Goal: Task Accomplishment & Management: Manage account settings

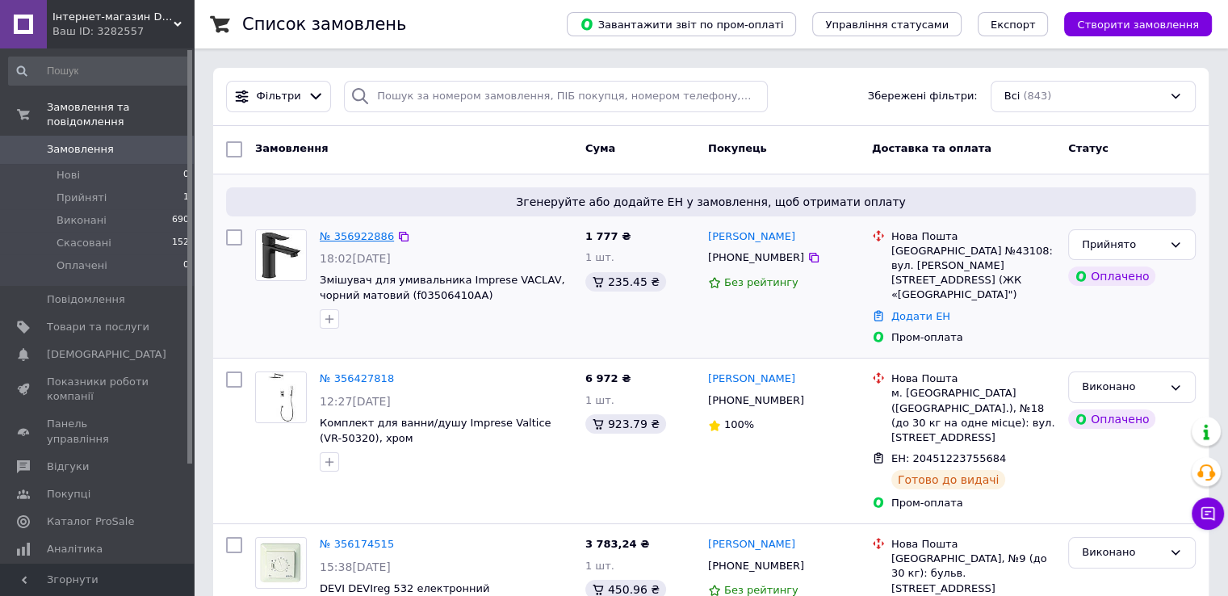
click at [359, 233] on link "№ 356922886" at bounding box center [357, 236] width 74 height 12
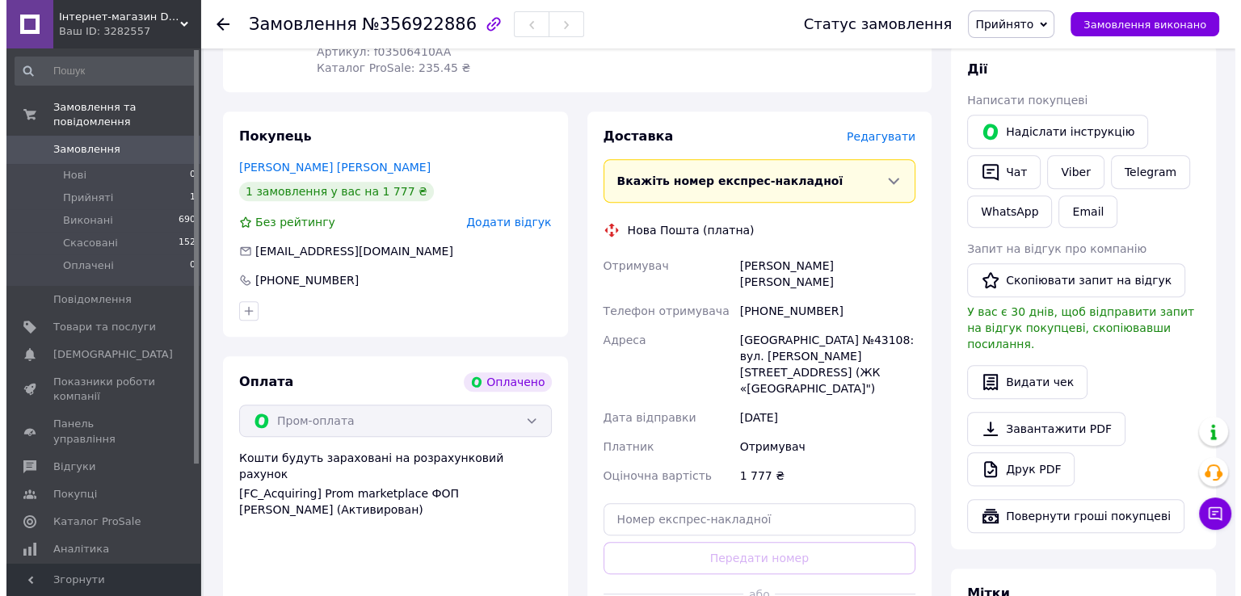
scroll to position [727, 0]
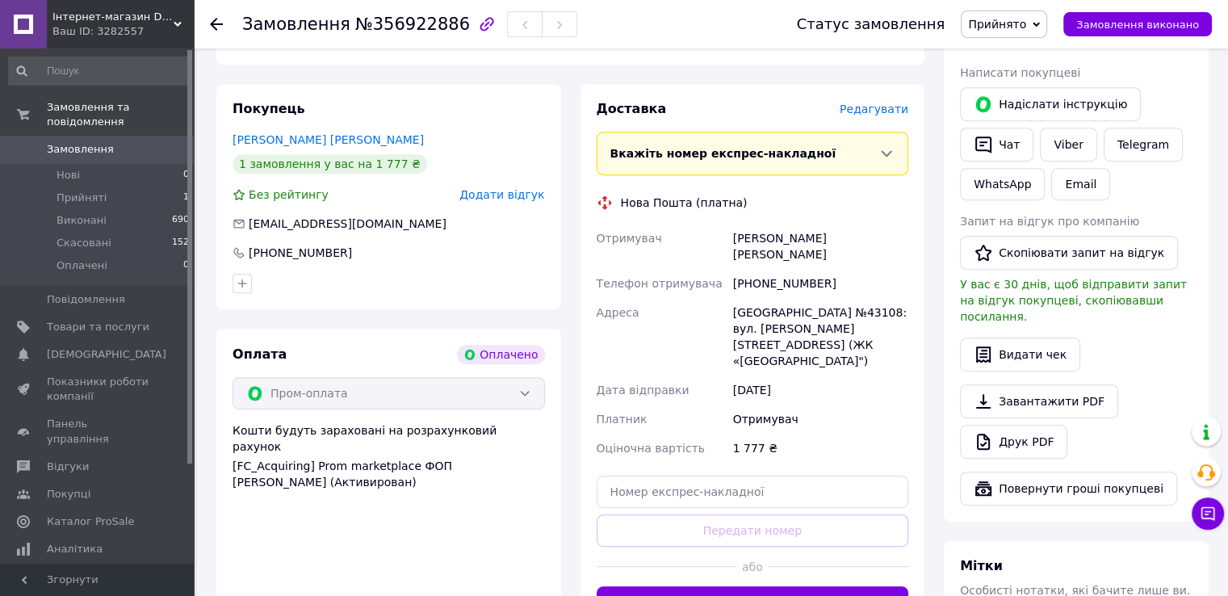
click at [872, 108] on span "Редагувати" at bounding box center [874, 109] width 69 height 13
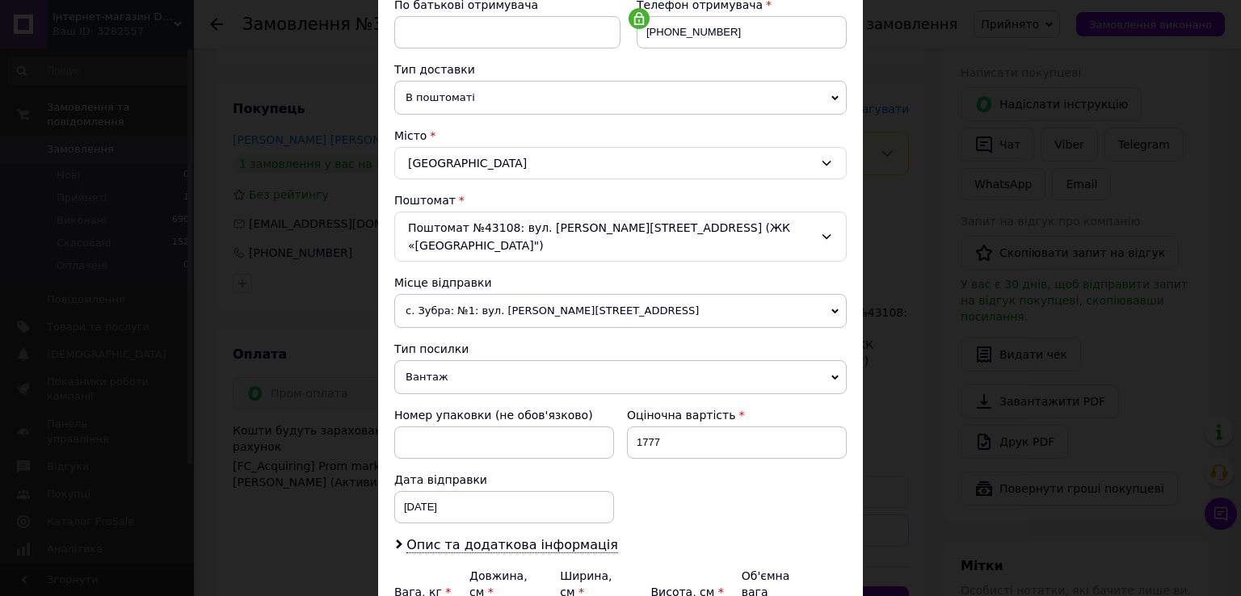
scroll to position [323, 0]
click at [559, 95] on span "В поштоматі" at bounding box center [620, 95] width 452 height 34
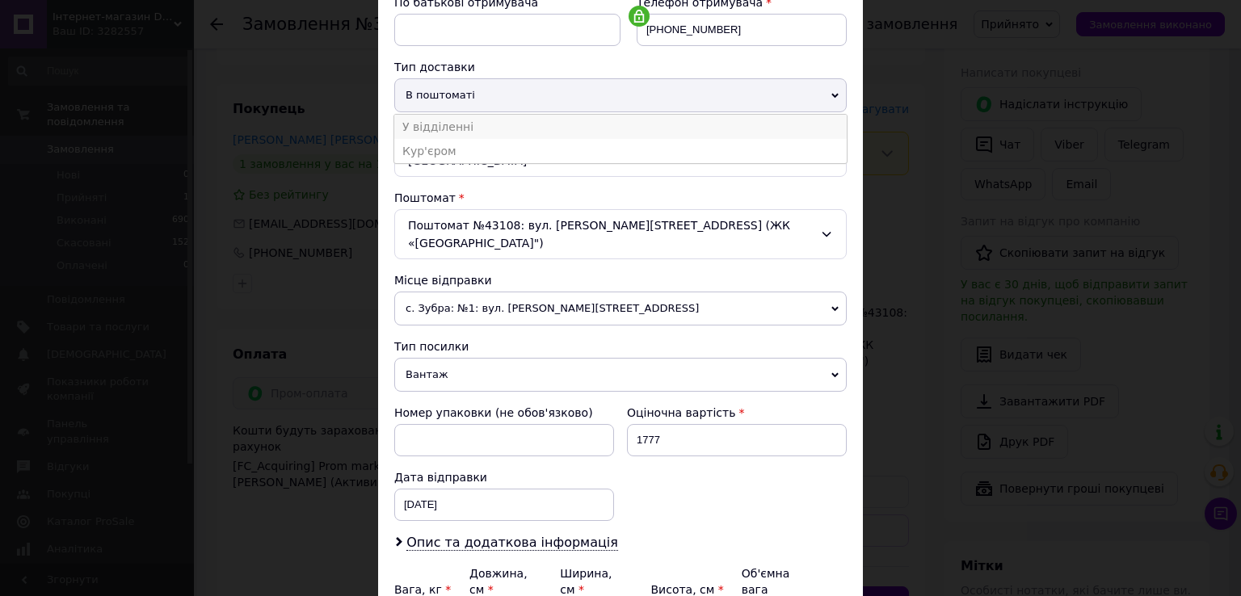
click at [467, 120] on li "У відділенні" at bounding box center [620, 127] width 452 height 24
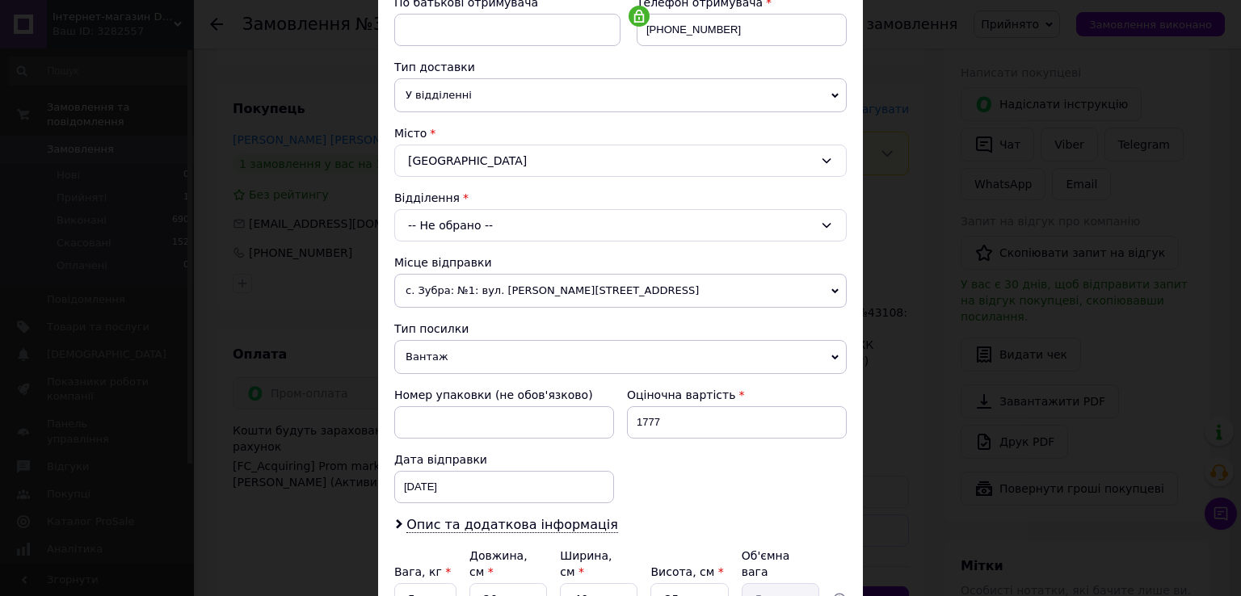
click at [528, 226] on div "-- Не обрано --" at bounding box center [620, 225] width 452 height 32
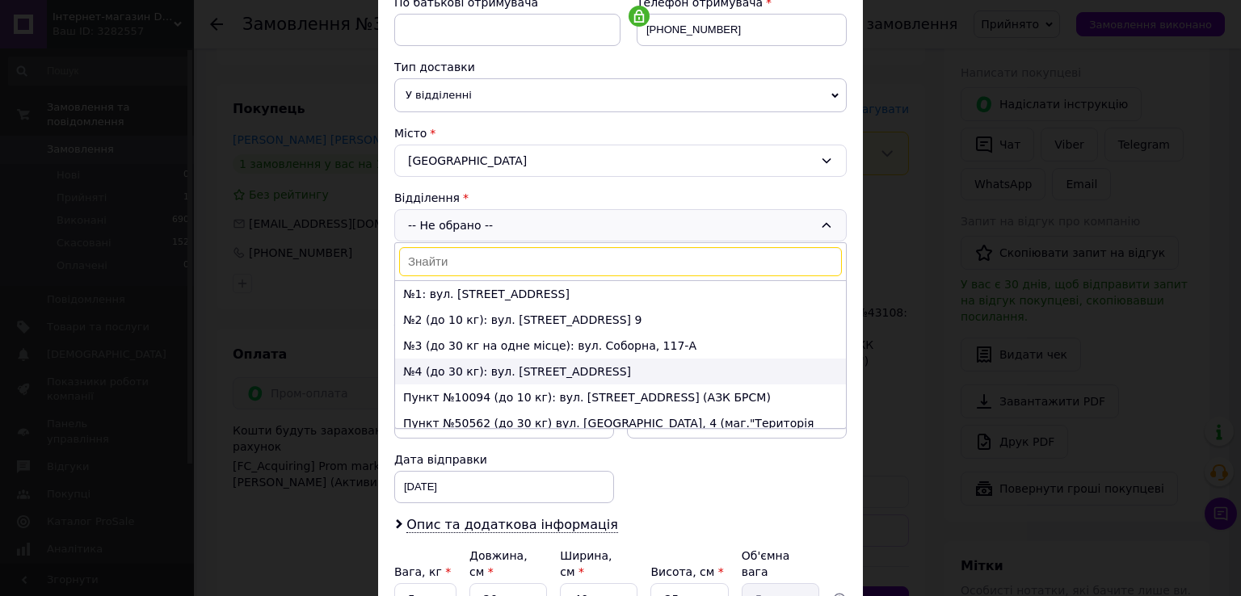
click at [487, 363] on li "№4 (до 30 кг): вул. [STREET_ADDRESS]" at bounding box center [620, 372] width 451 height 26
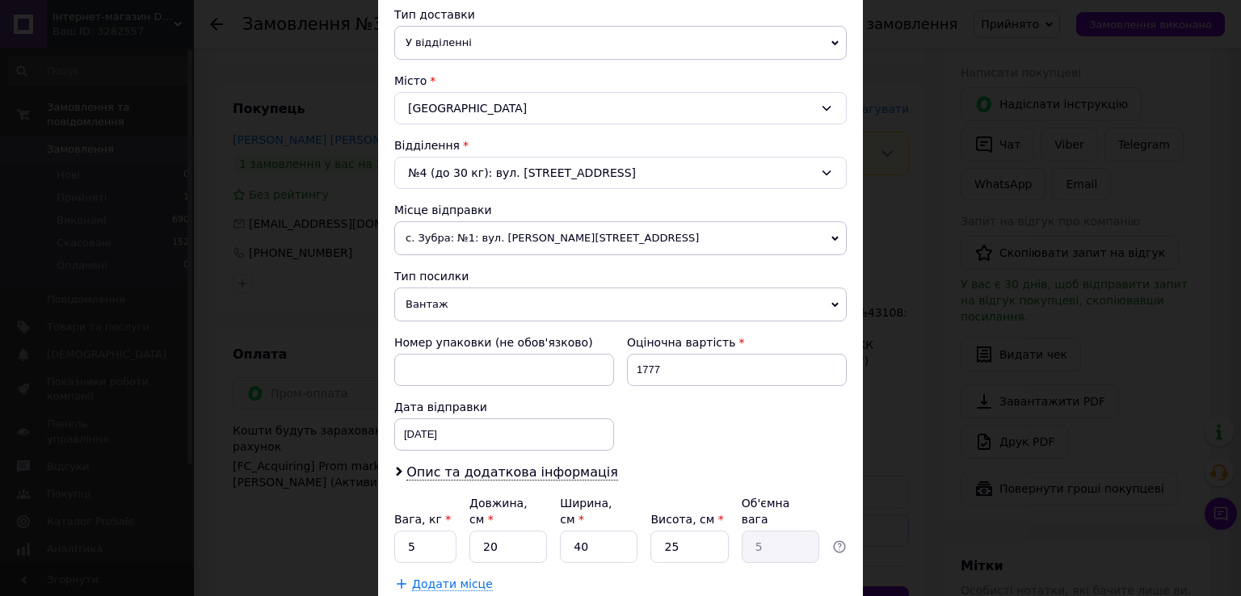
scroll to position [404, 0]
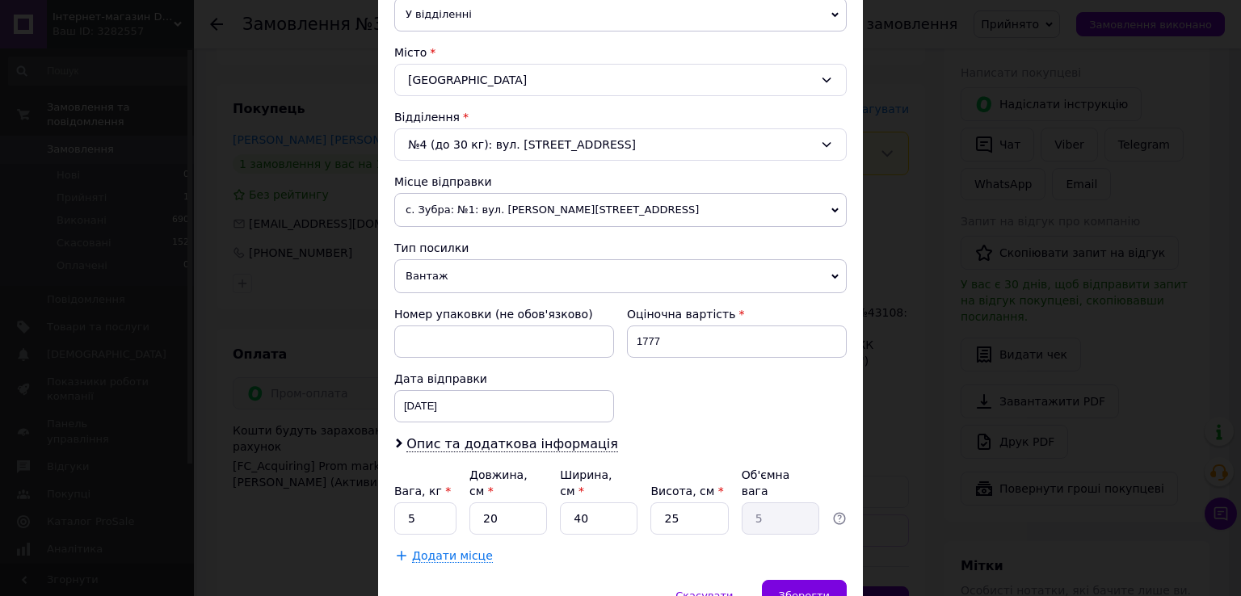
click at [831, 210] on icon at bounding box center [834, 210] width 7 height 7
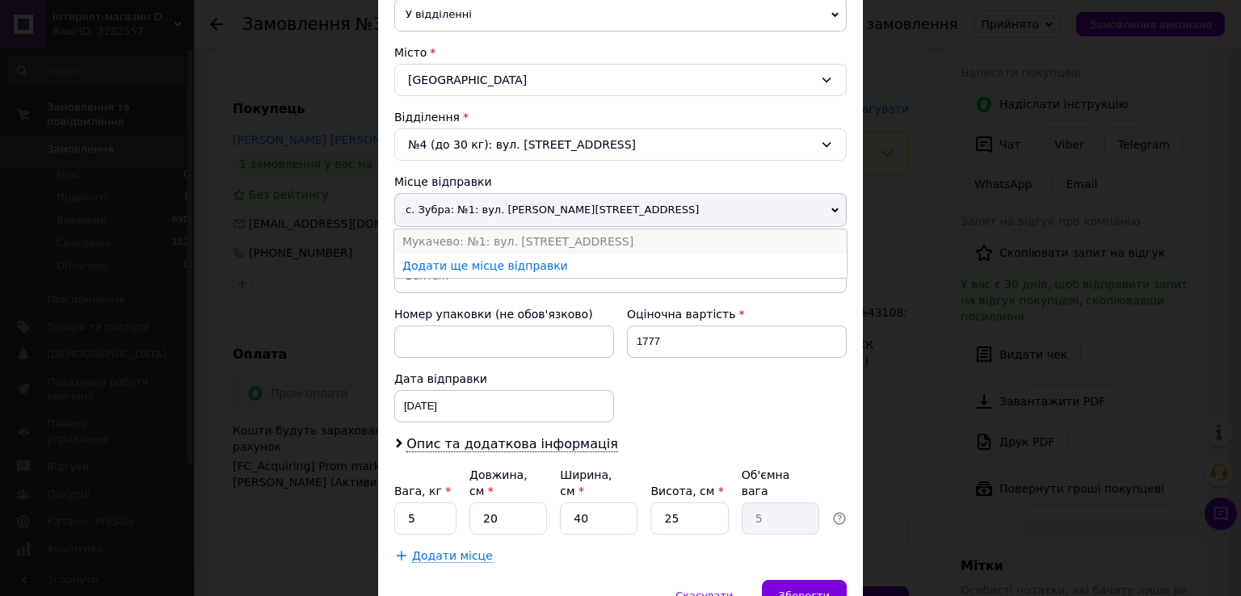
click at [570, 244] on li "Мукачево: №1: вул. [STREET_ADDRESS]" at bounding box center [620, 241] width 452 height 24
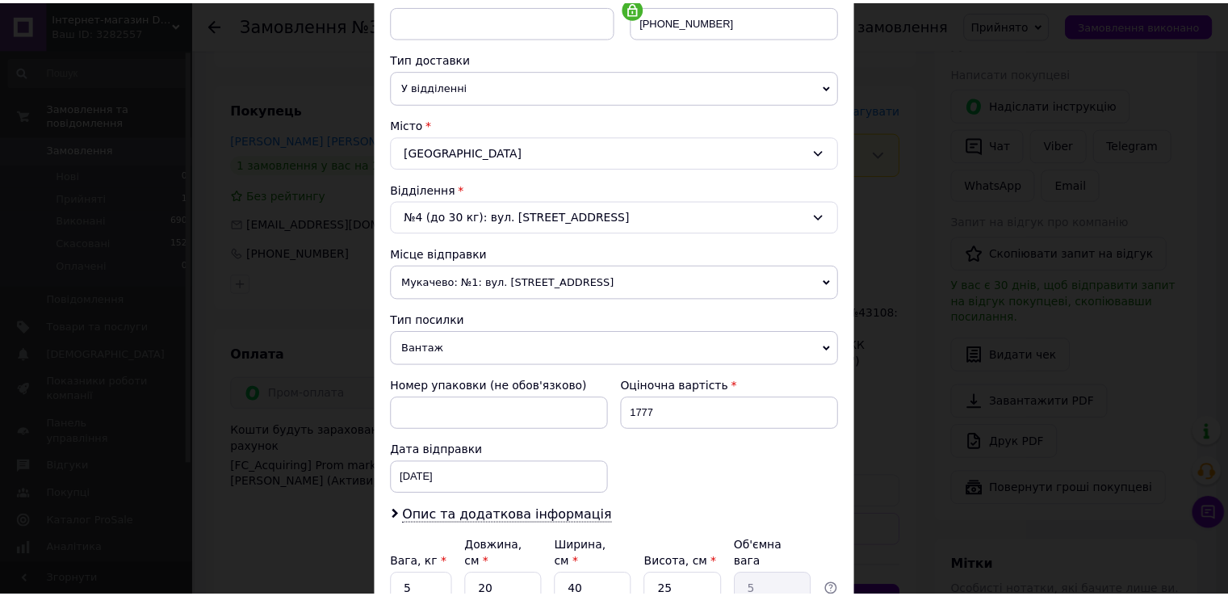
scroll to position [472, 0]
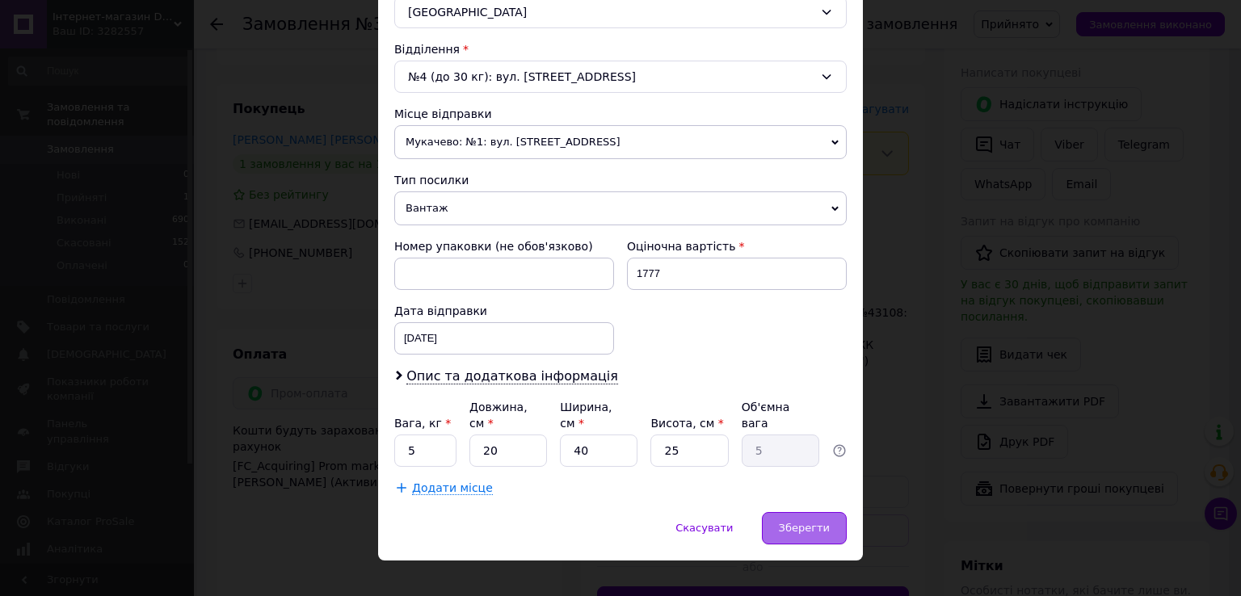
click at [813, 522] on span "Зберегти" at bounding box center [804, 528] width 51 height 12
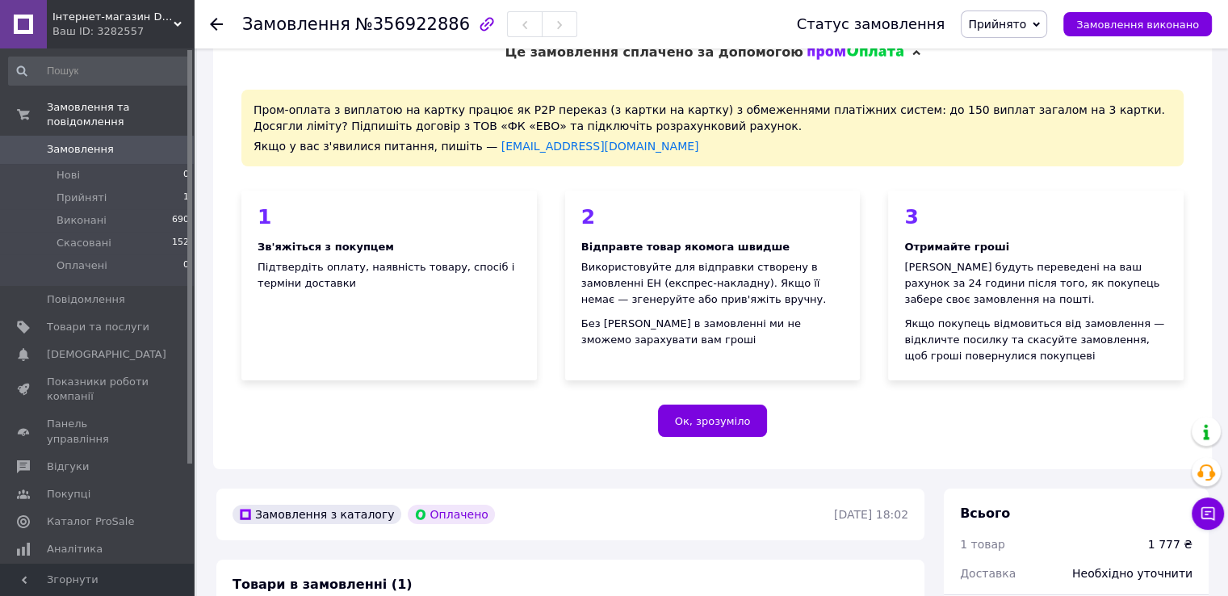
scroll to position [0, 0]
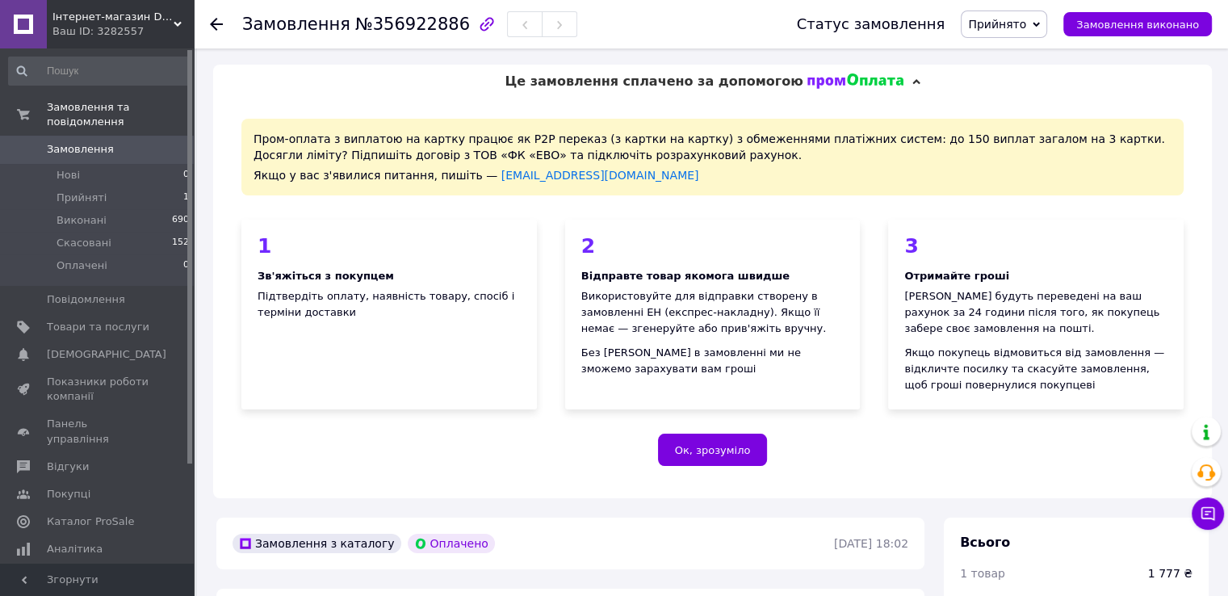
click at [92, 142] on span "Замовлення" at bounding box center [80, 149] width 67 height 15
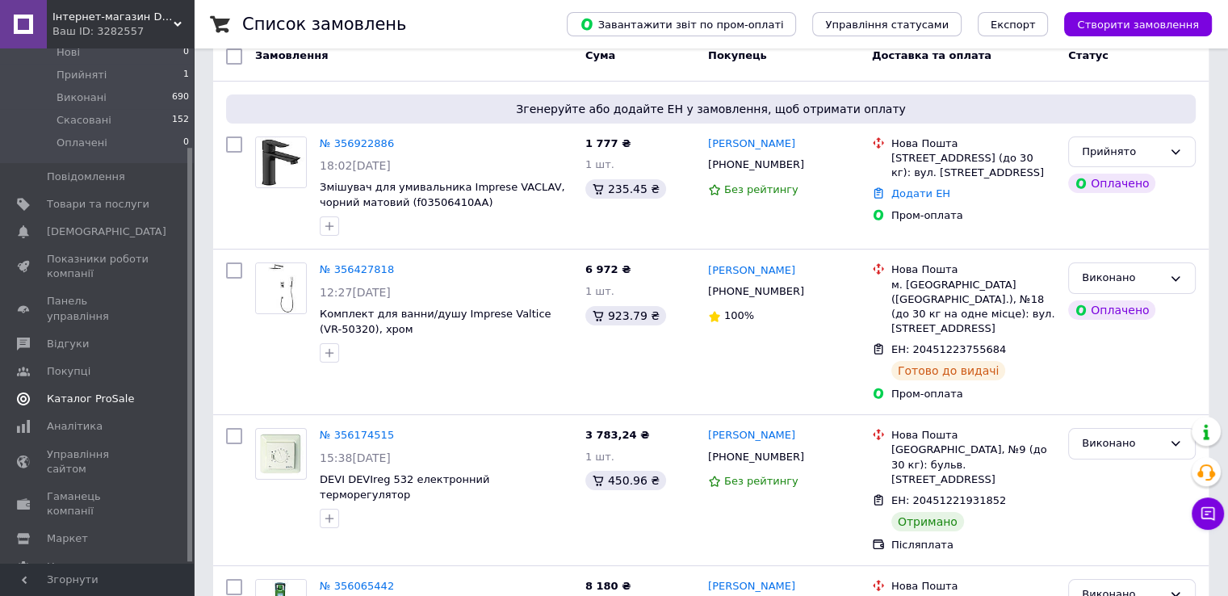
scroll to position [162, 0]
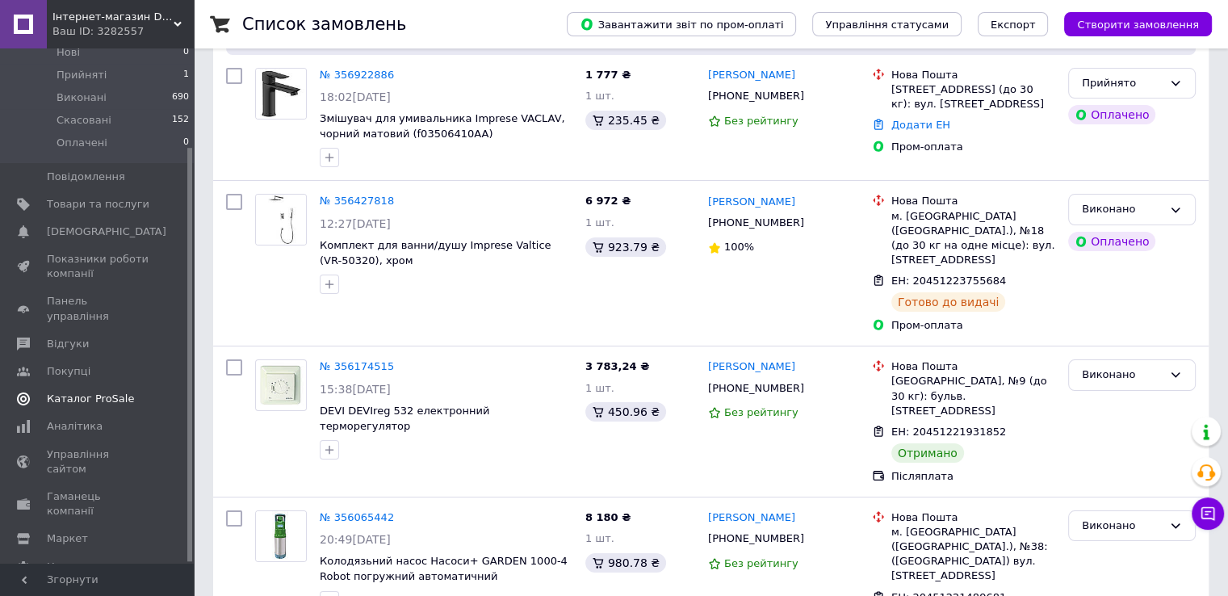
click at [101, 392] on span "Каталог ProSale" at bounding box center [90, 399] width 87 height 15
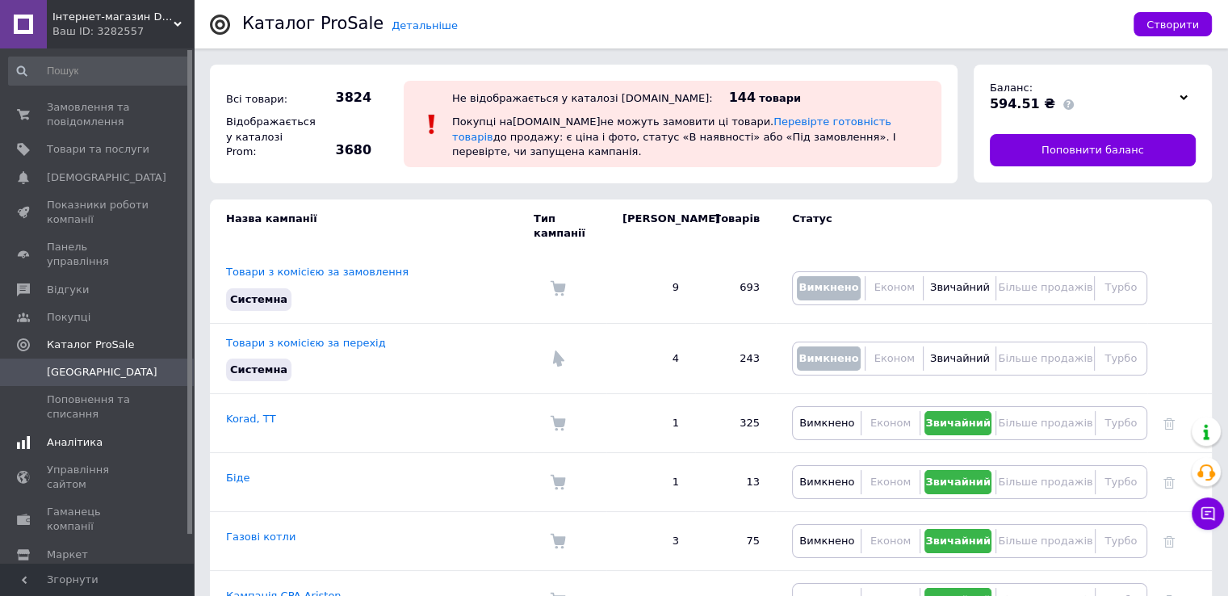
click at [78, 435] on span "Аналітика" at bounding box center [75, 442] width 56 height 15
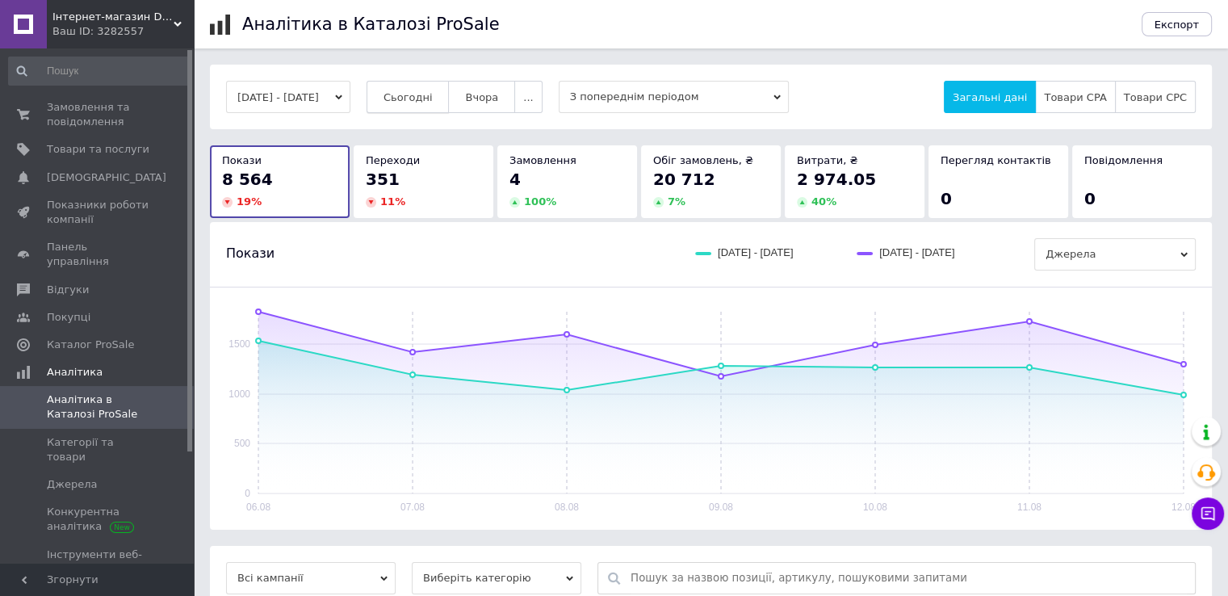
click at [429, 87] on button "Сьогодні" at bounding box center [408, 97] width 83 height 32
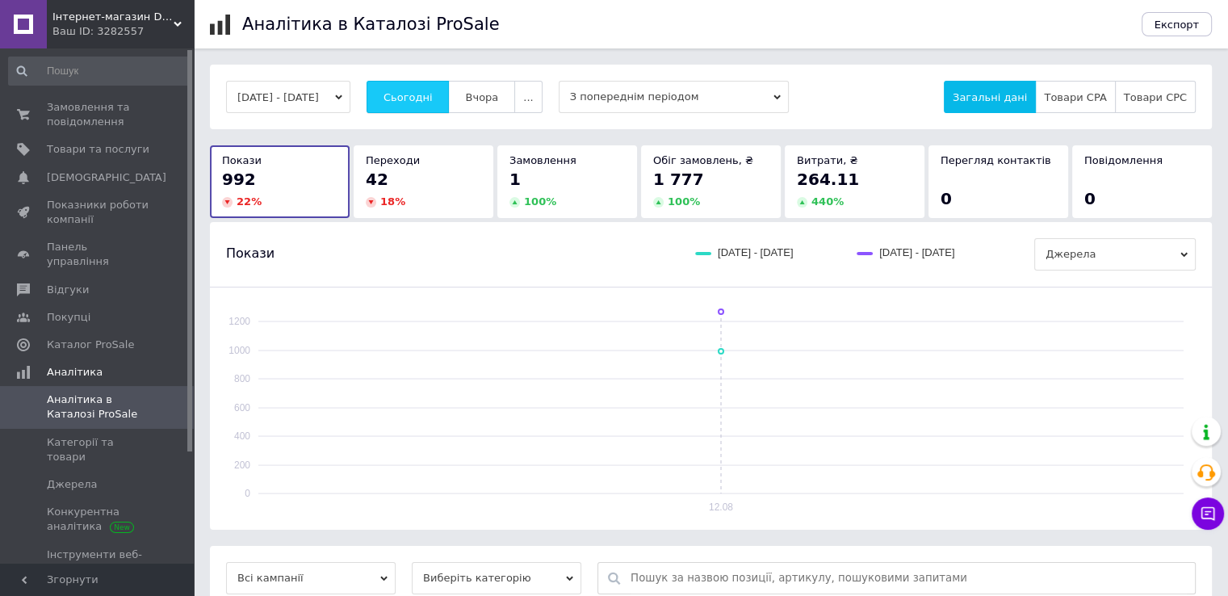
click at [433, 94] on span "Сьогодні" at bounding box center [408, 97] width 49 height 12
click at [420, 94] on span "Сьогодні" at bounding box center [408, 97] width 49 height 12
click at [418, 92] on span "Сьогодні" at bounding box center [408, 97] width 49 height 12
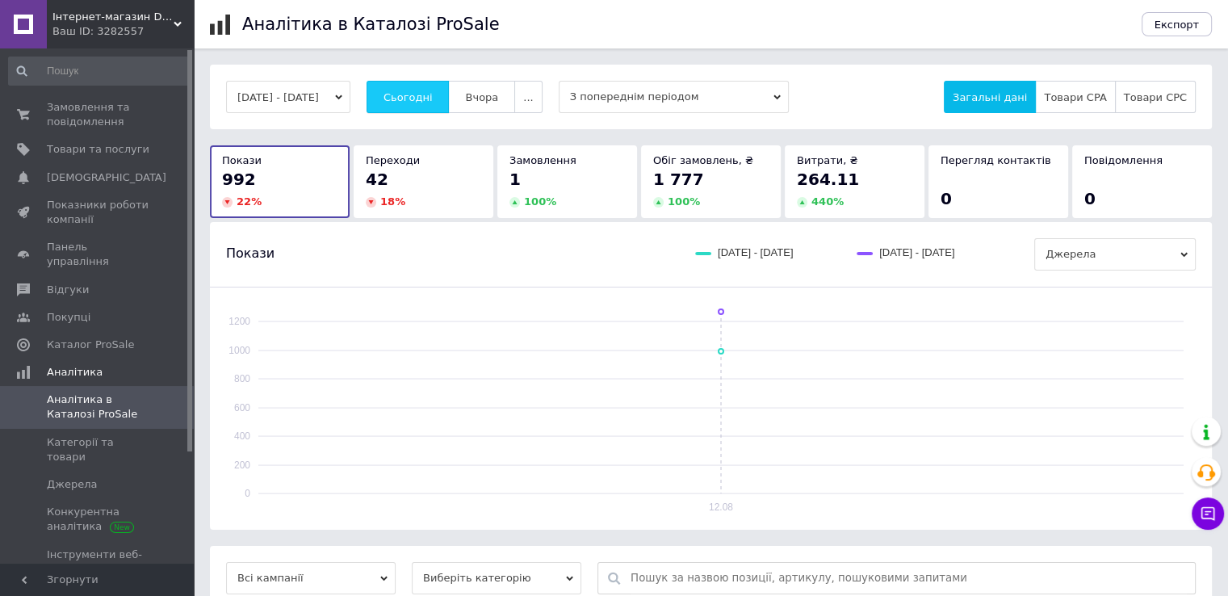
click at [418, 92] on span "Сьогодні" at bounding box center [408, 97] width 49 height 12
click at [74, 104] on span "Замовлення та повідомлення" at bounding box center [98, 114] width 103 height 29
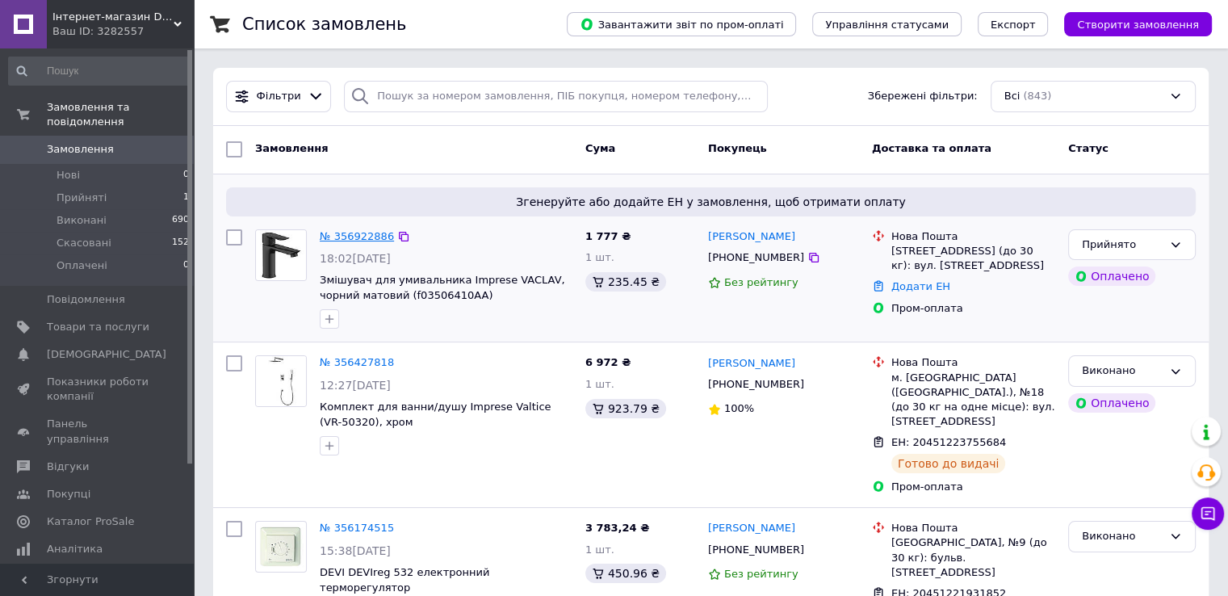
click at [352, 236] on link "№ 356922886" at bounding box center [357, 236] width 74 height 12
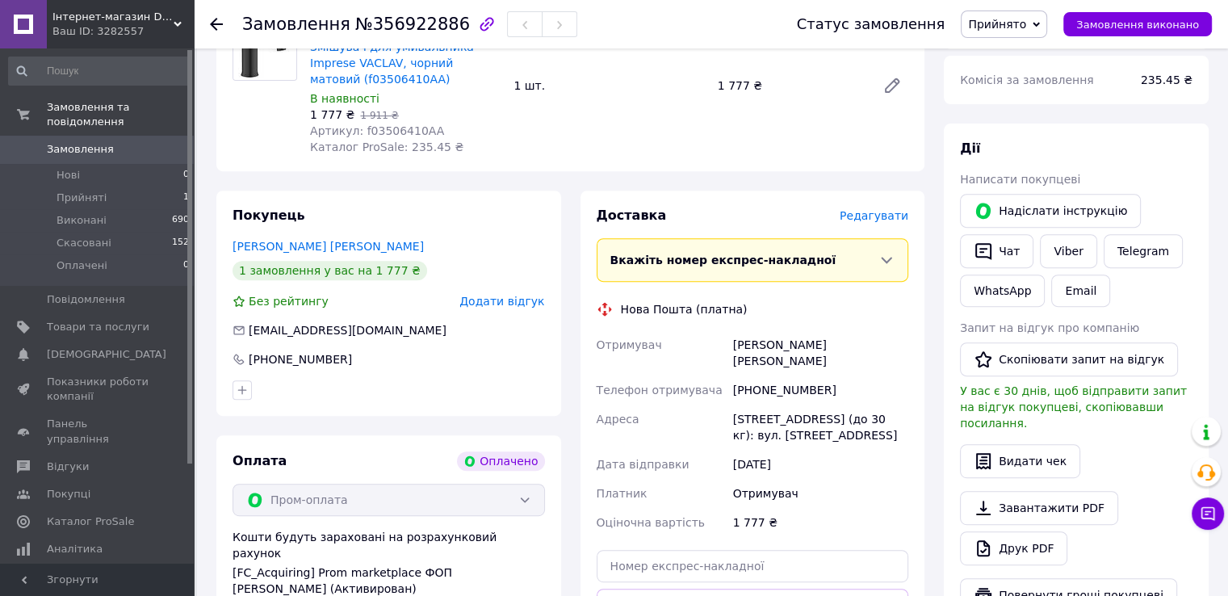
scroll to position [485, 0]
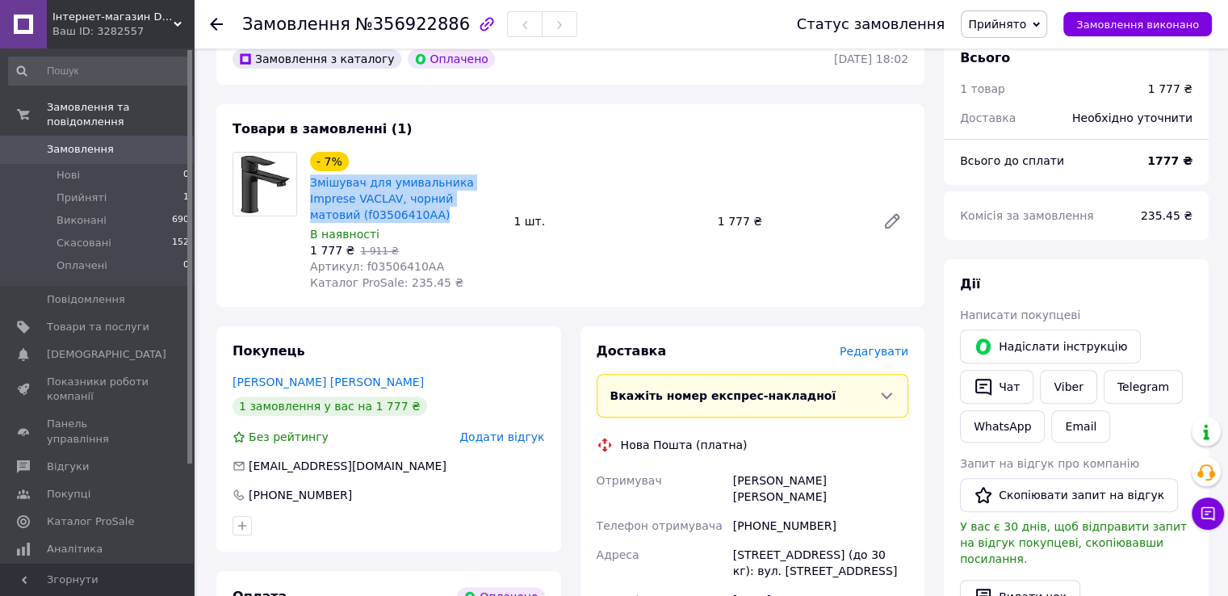
drag, startPoint x: 386, startPoint y: 220, endPoint x: 307, endPoint y: 187, distance: 85.5
click at [307, 187] on div "- 7% Змішувач для умивальника Imprese VACLAV, чорний матовий (f03506410AA) В на…" at bounding box center [406, 221] width 204 height 145
copy link "Змішувач для умивальника Imprese VACLAV, чорний матовий (f03506410AA)"
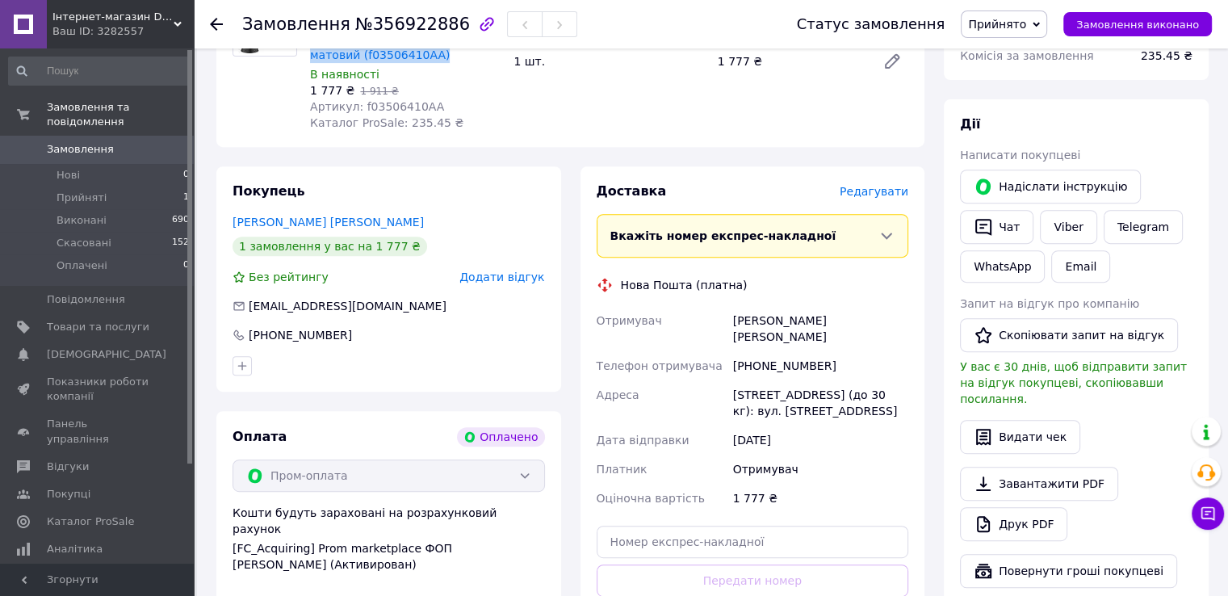
scroll to position [646, 0]
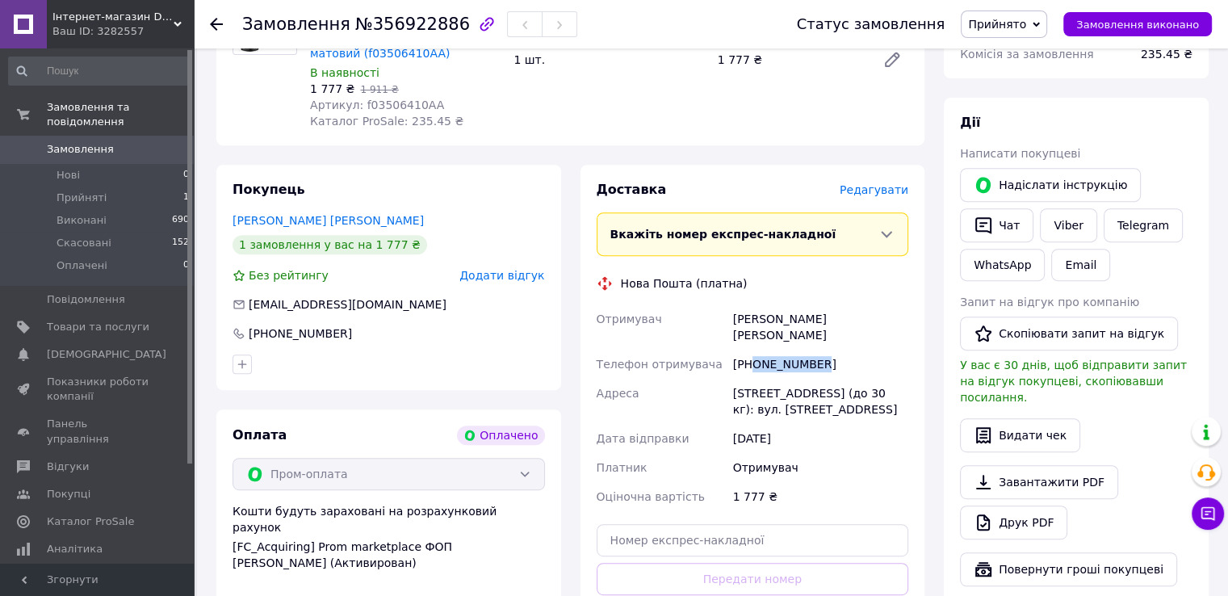
drag, startPoint x: 754, startPoint y: 350, endPoint x: 849, endPoint y: 350, distance: 95.3
click at [849, 350] on div "[PHONE_NUMBER]" at bounding box center [821, 364] width 182 height 29
copy div "0503006883"
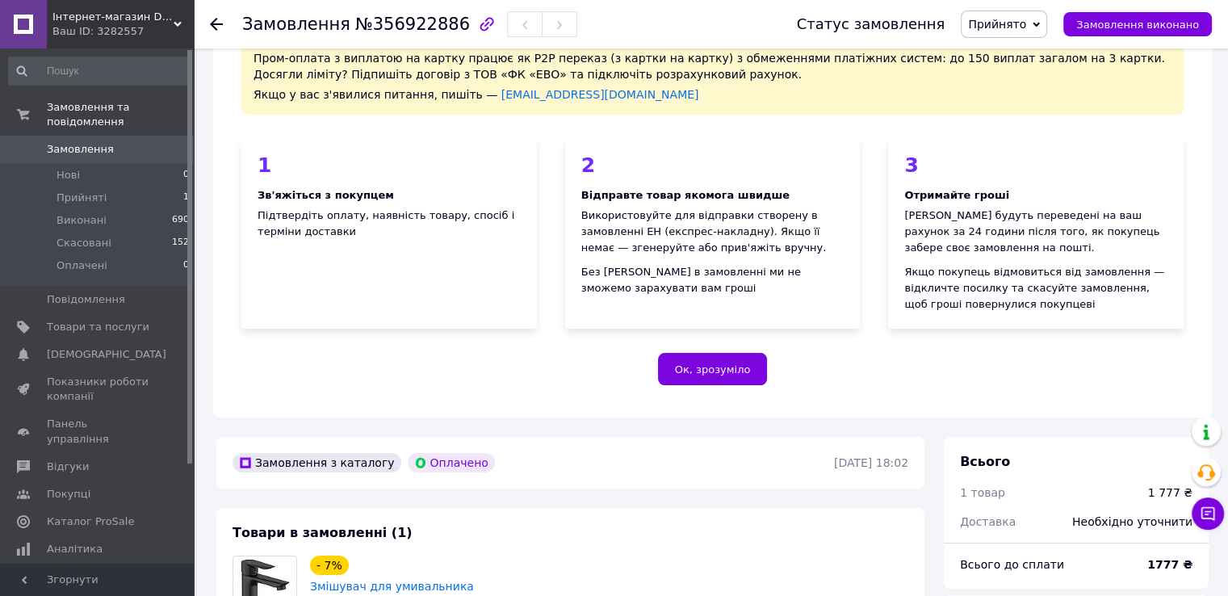
scroll to position [0, 0]
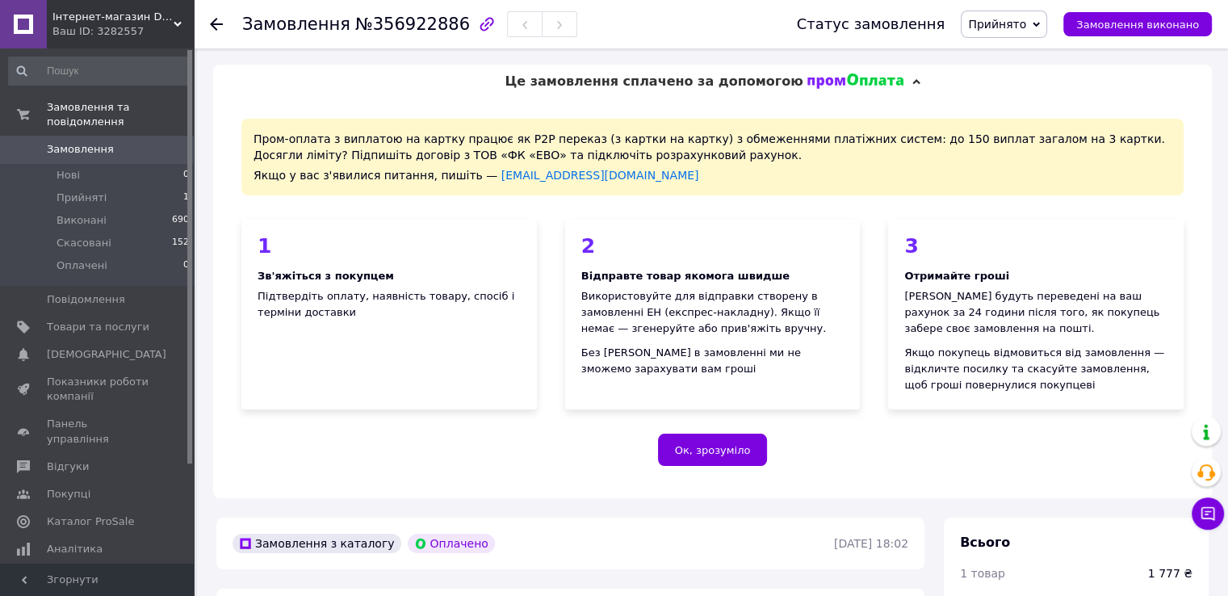
click at [106, 142] on span "Замовлення" at bounding box center [98, 149] width 103 height 15
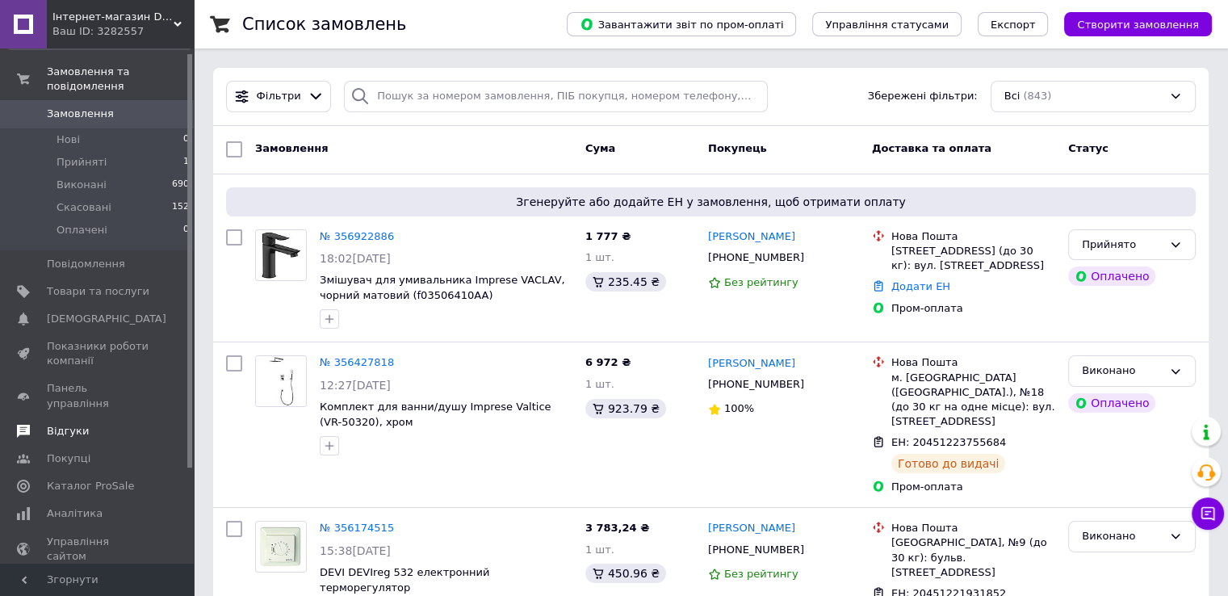
scroll to position [123, 0]
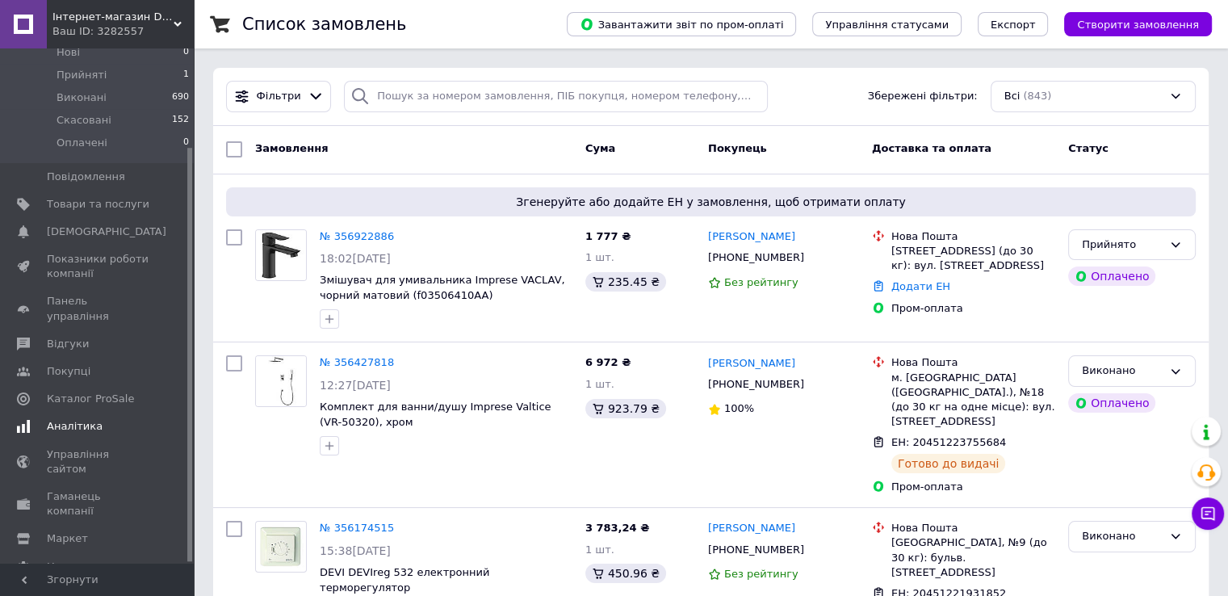
click at [73, 419] on span "Аналітика" at bounding box center [75, 426] width 56 height 15
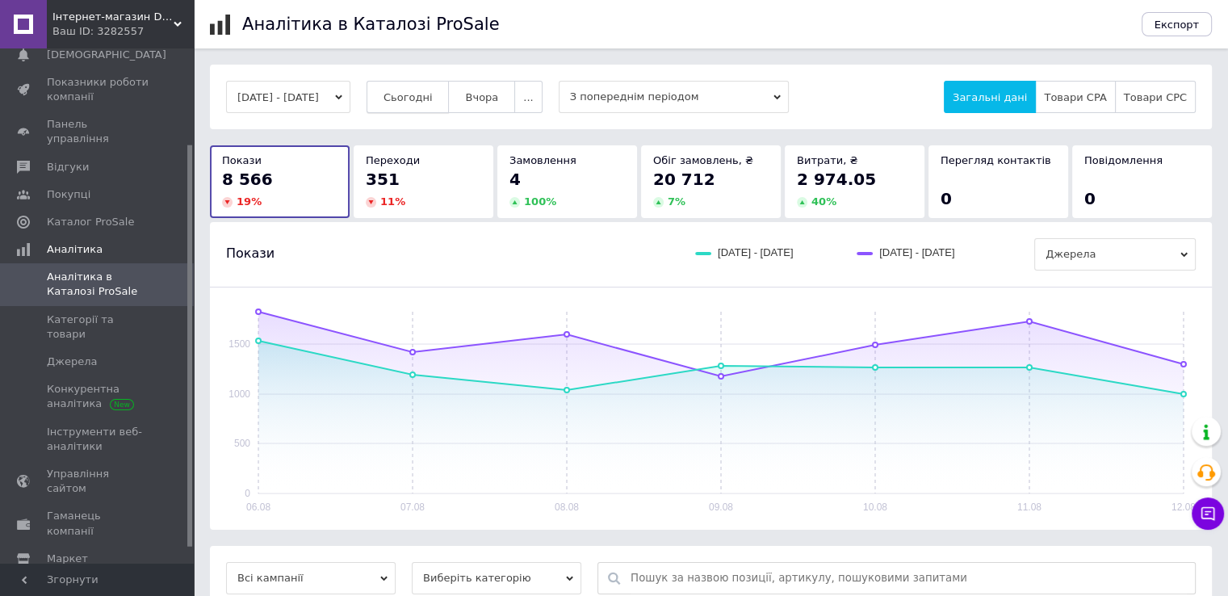
click at [433, 86] on button "Сьогодні" at bounding box center [408, 97] width 83 height 32
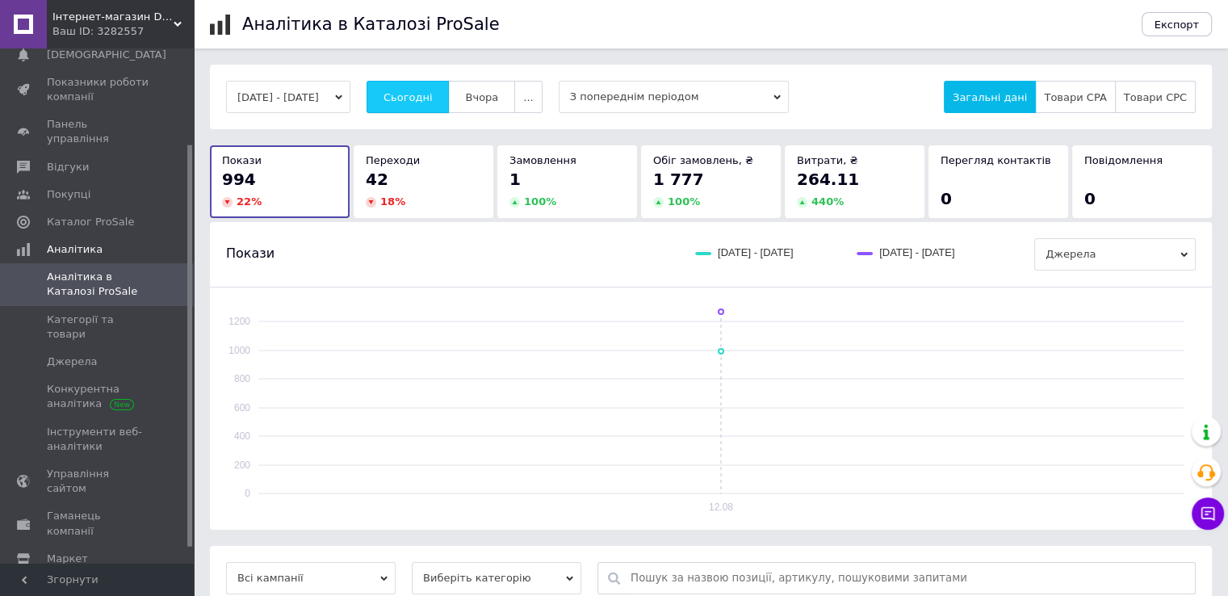
click at [426, 91] on span "Сьогодні" at bounding box center [408, 97] width 49 height 12
click at [432, 91] on span "Сьогодні" at bounding box center [408, 97] width 49 height 12
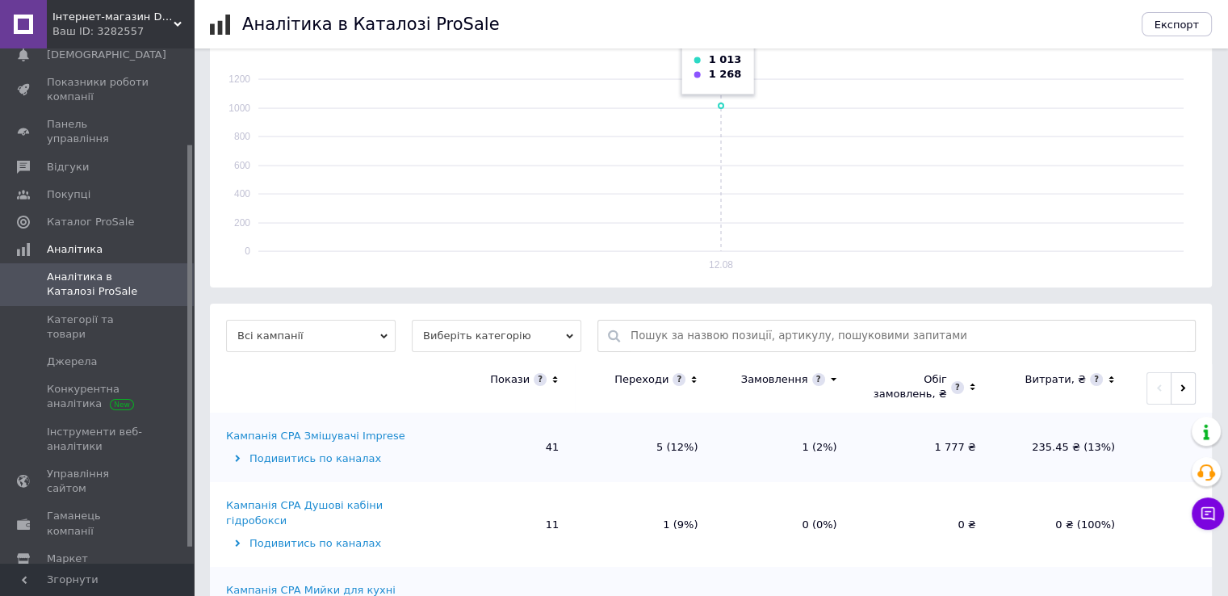
scroll to position [485, 0]
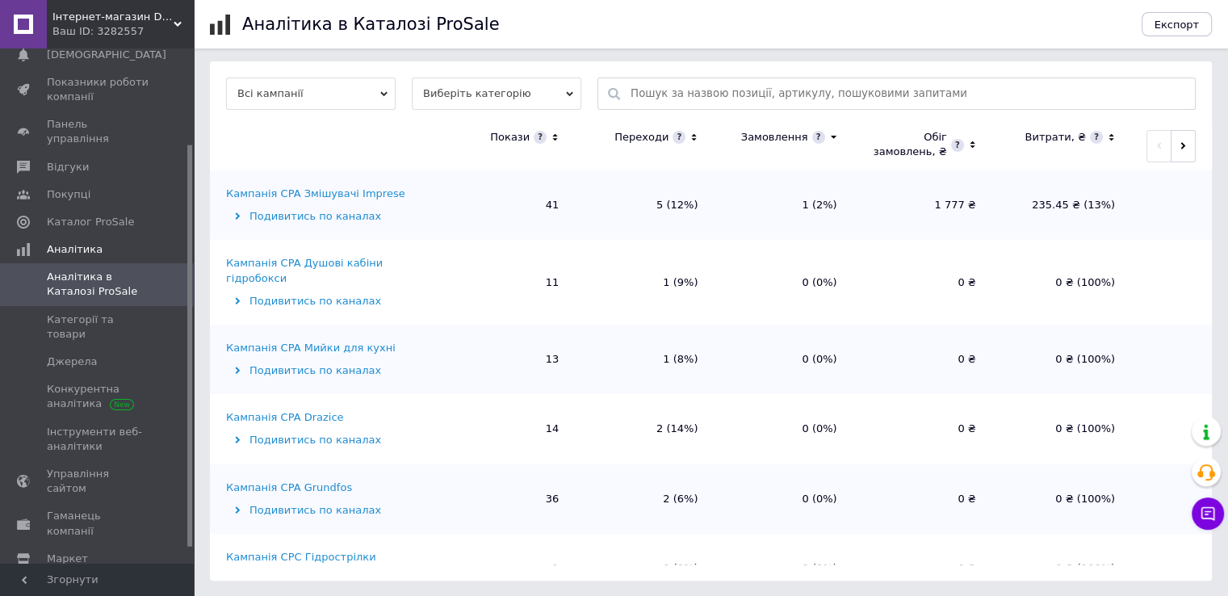
click at [695, 135] on icon at bounding box center [694, 138] width 10 height 14
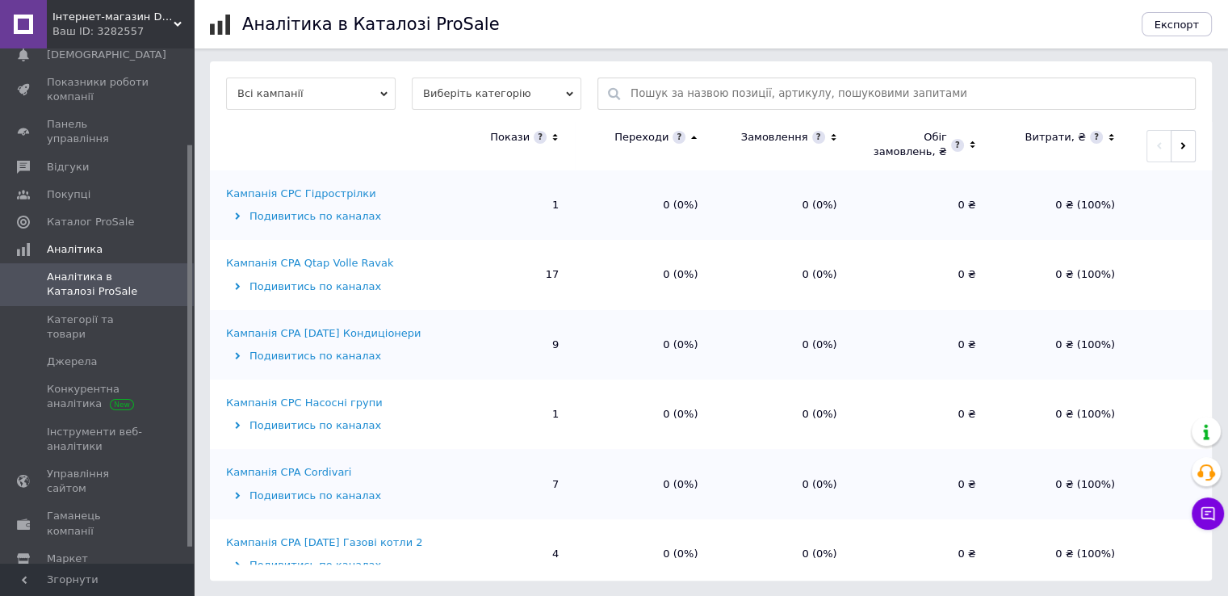
click at [695, 135] on icon at bounding box center [694, 138] width 10 height 14
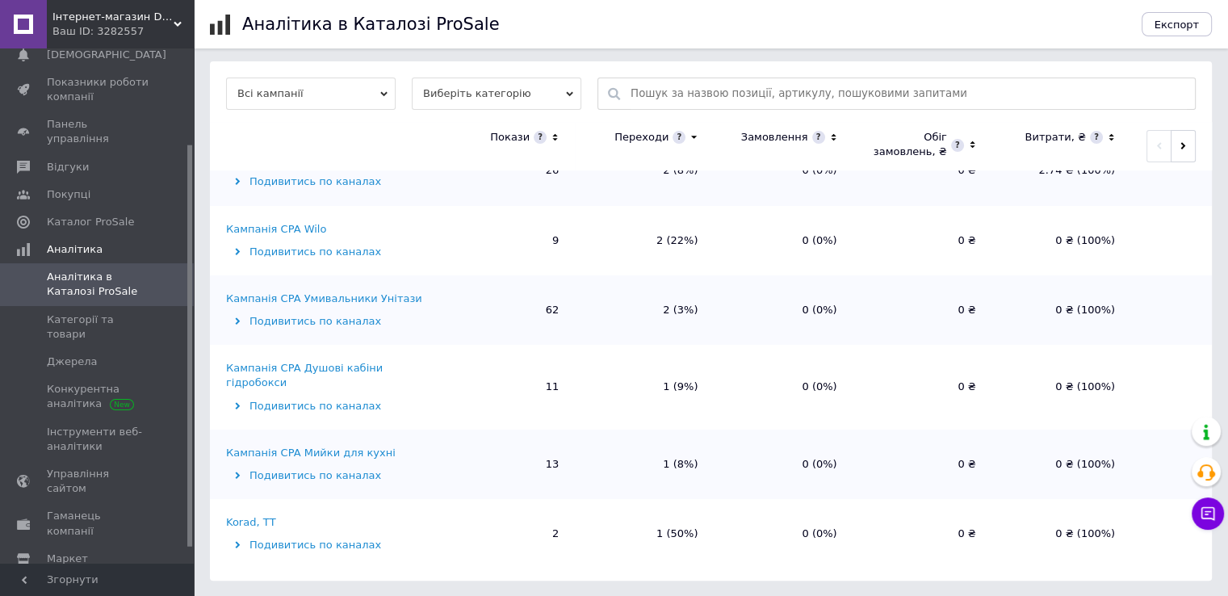
scroll to position [646, 0]
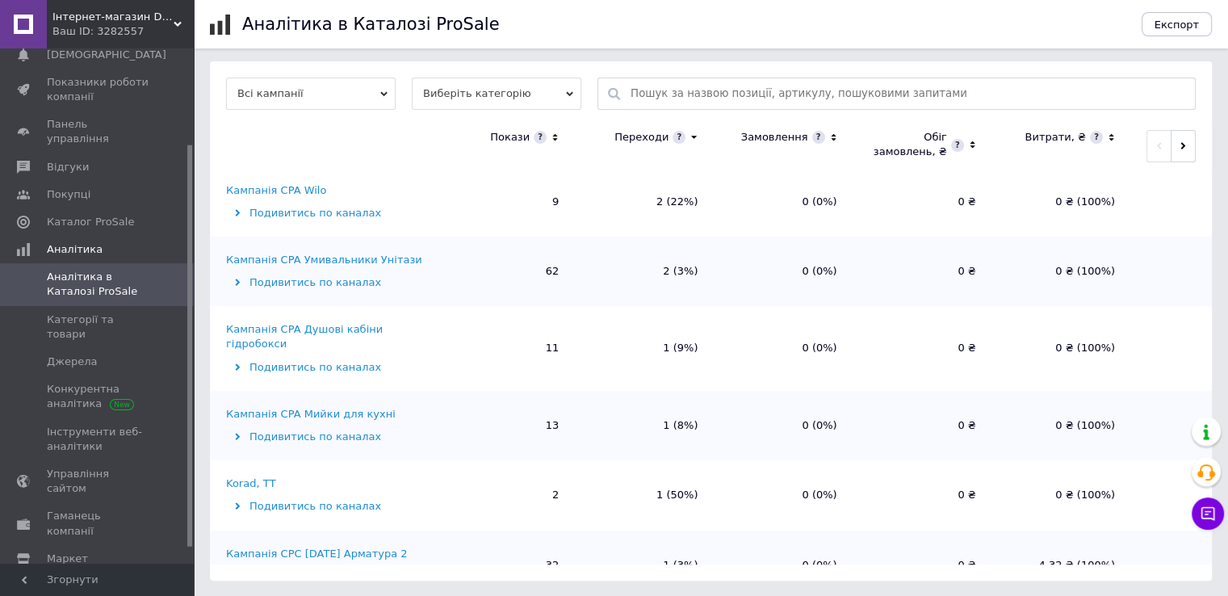
click at [352, 407] on div "Кампанія CPA Мийки для кухні" at bounding box center [311, 414] width 170 height 15
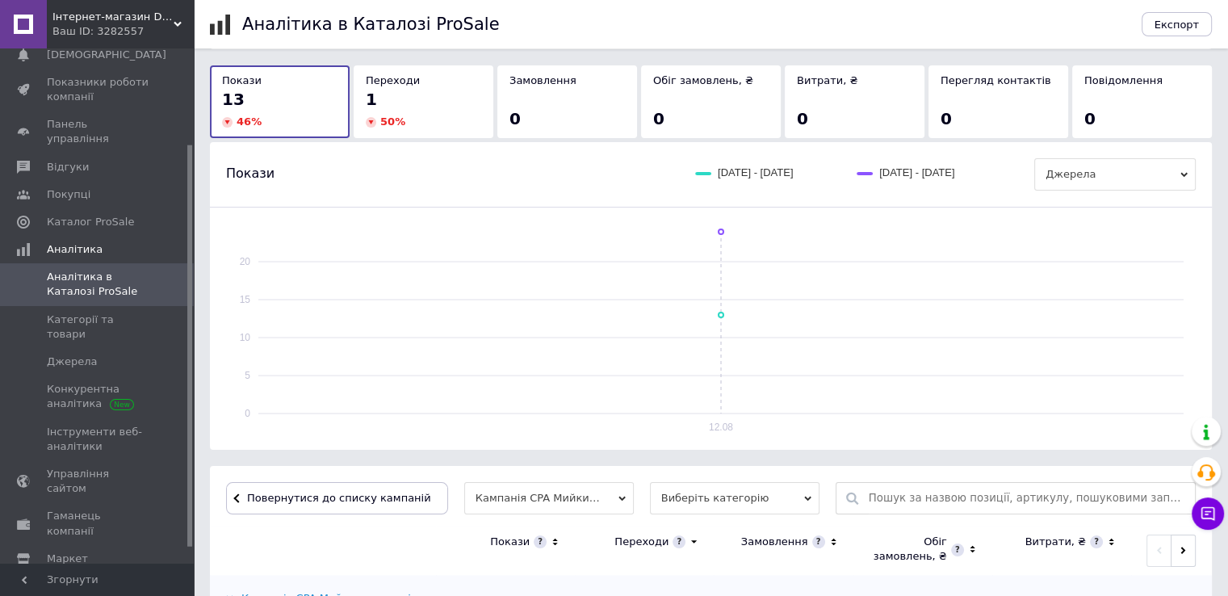
scroll to position [230, 0]
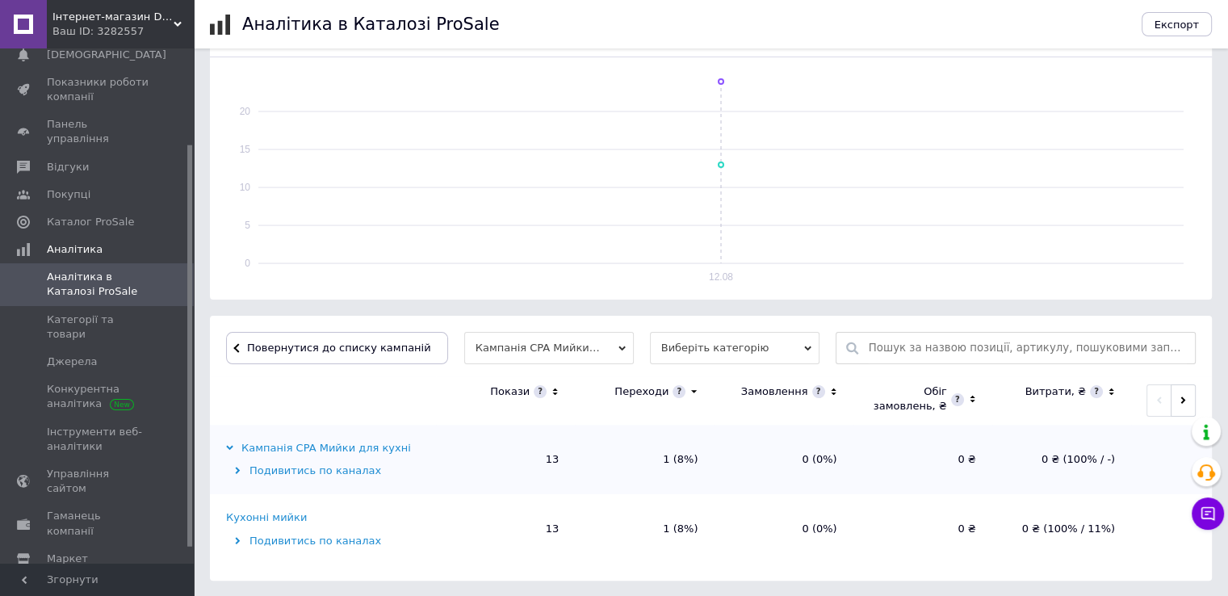
click at [286, 514] on div "Кухонні мийки" at bounding box center [266, 517] width 81 height 15
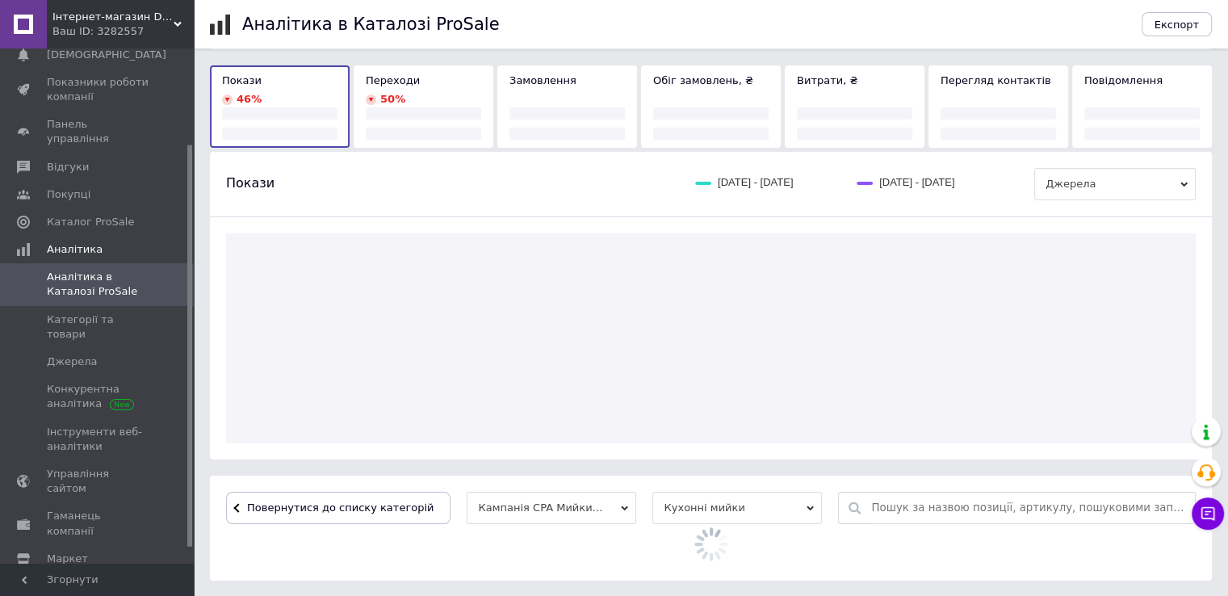
scroll to position [485, 0]
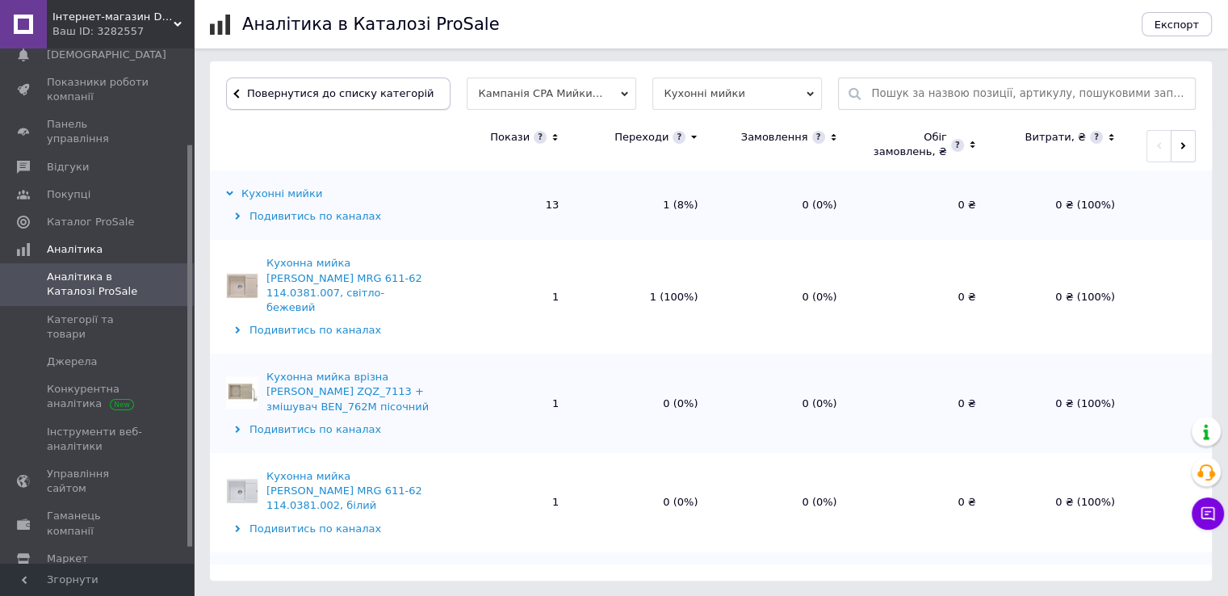
click at [243, 93] on span at bounding box center [245, 93] width 4 height 12
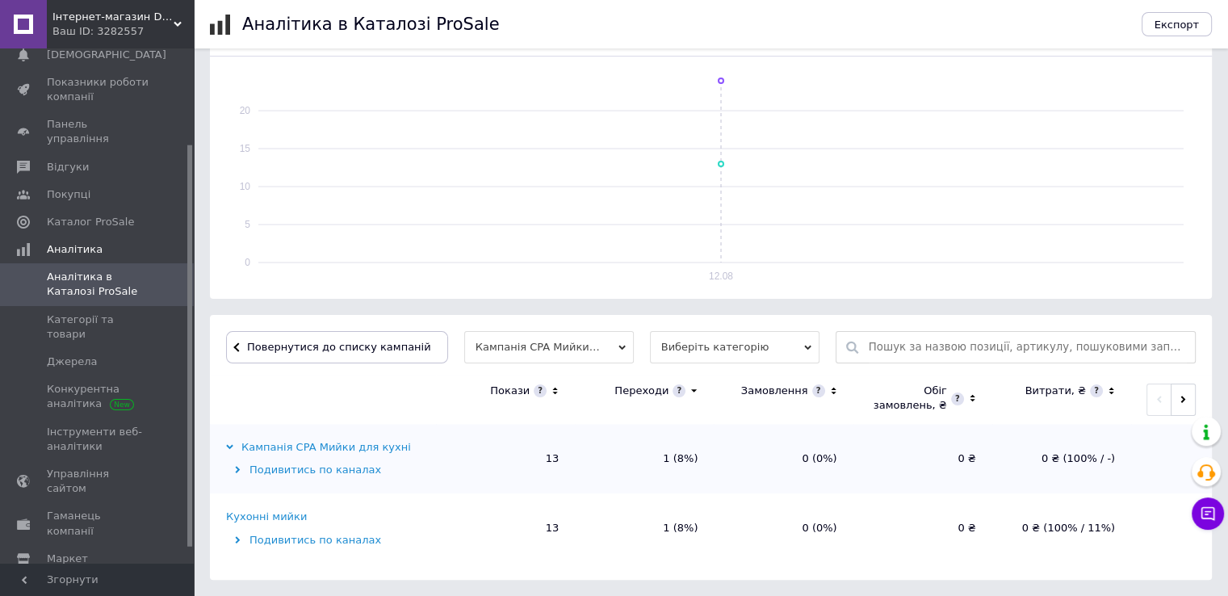
scroll to position [230, 0]
click at [243, 350] on span at bounding box center [245, 348] width 4 height 12
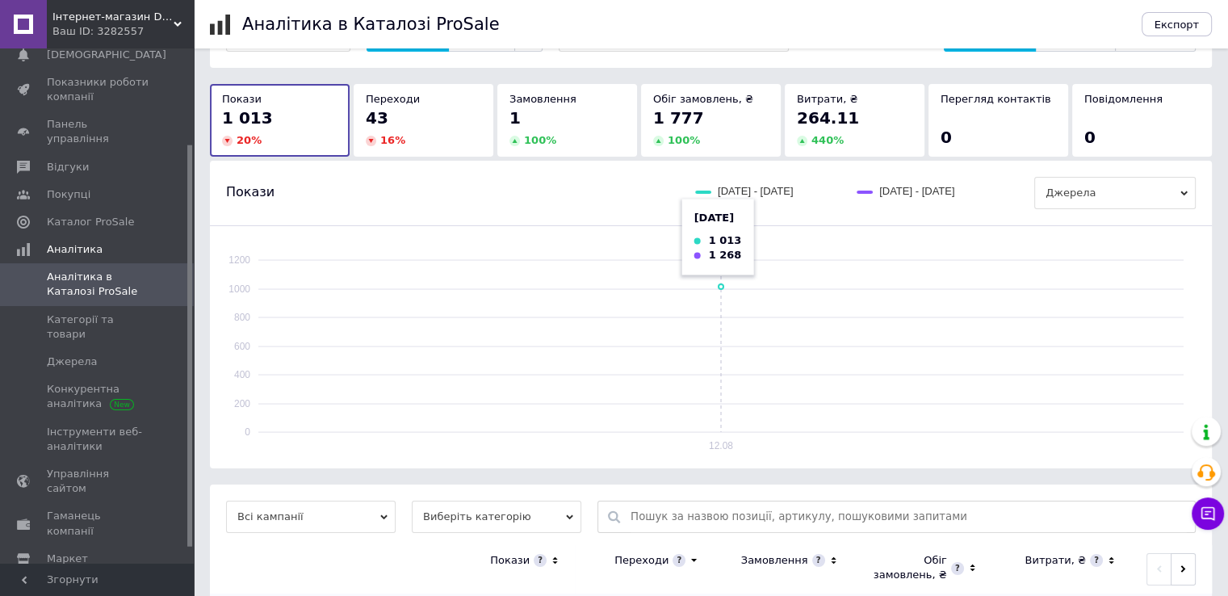
scroll to position [0, 0]
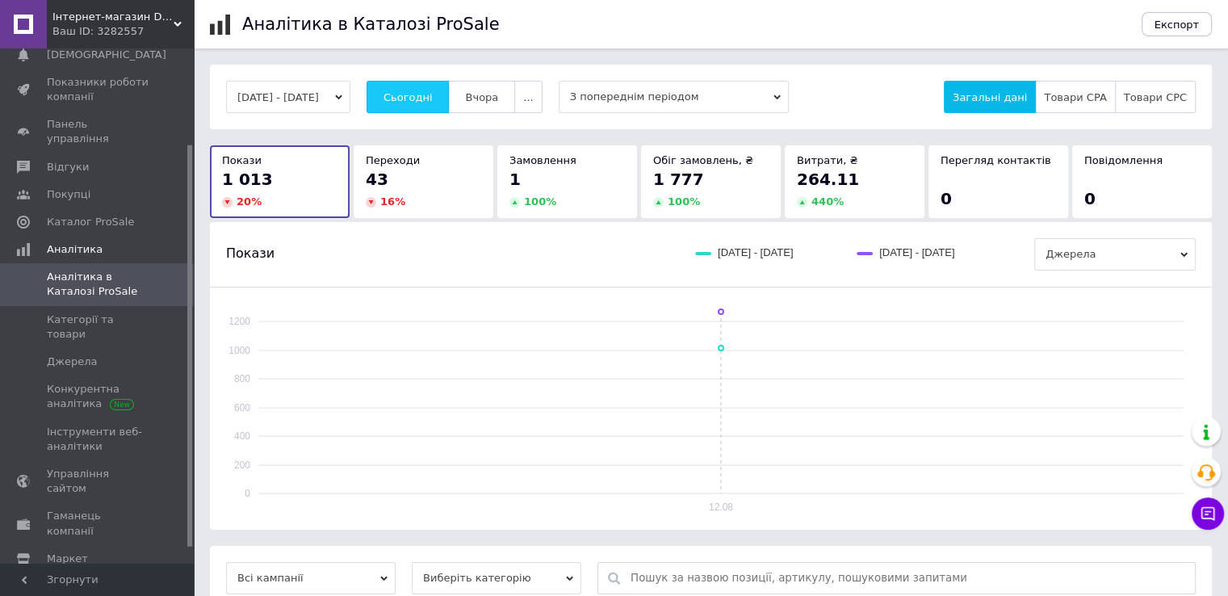
click at [433, 98] on span "Сьогодні" at bounding box center [408, 97] width 49 height 12
click at [413, 91] on span "Сьогодні" at bounding box center [408, 97] width 49 height 12
click at [498, 87] on button "Вчора" at bounding box center [481, 97] width 67 height 32
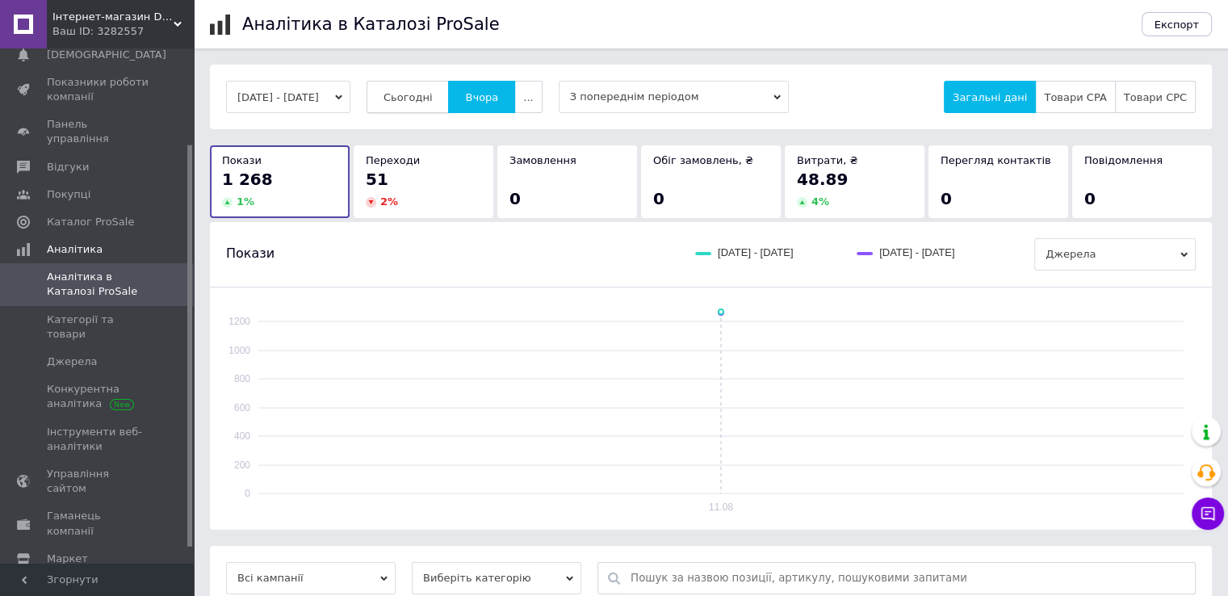
click at [431, 91] on span "Сьогодні" at bounding box center [408, 97] width 49 height 12
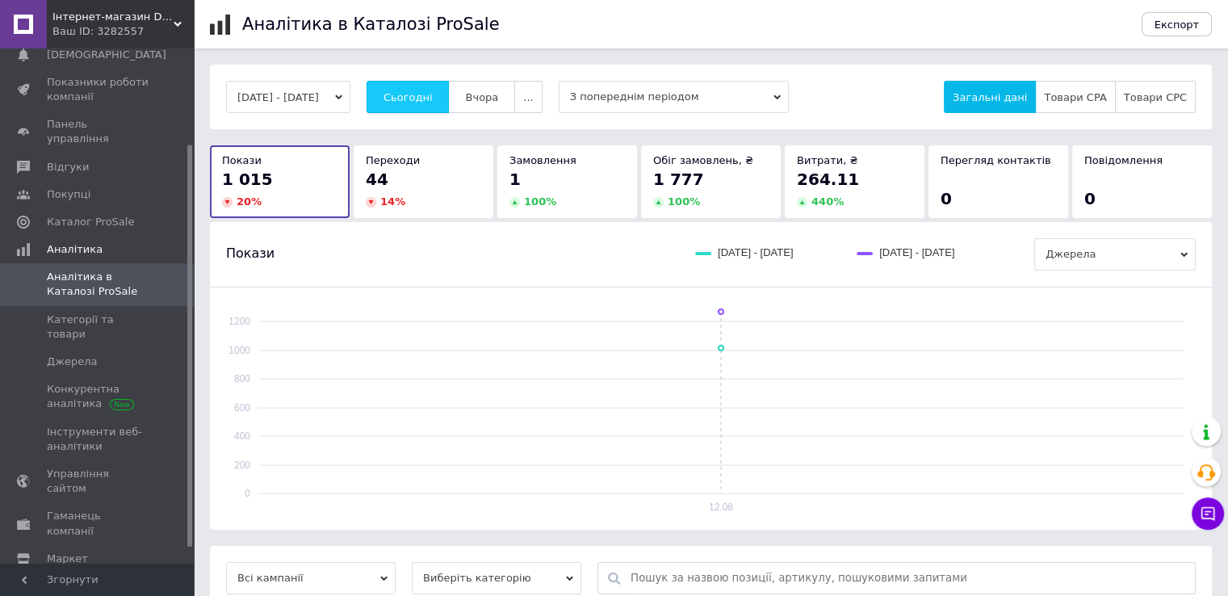
click at [430, 94] on span "Сьогодні" at bounding box center [408, 97] width 49 height 12
click at [422, 91] on span "Сьогодні" at bounding box center [408, 97] width 49 height 12
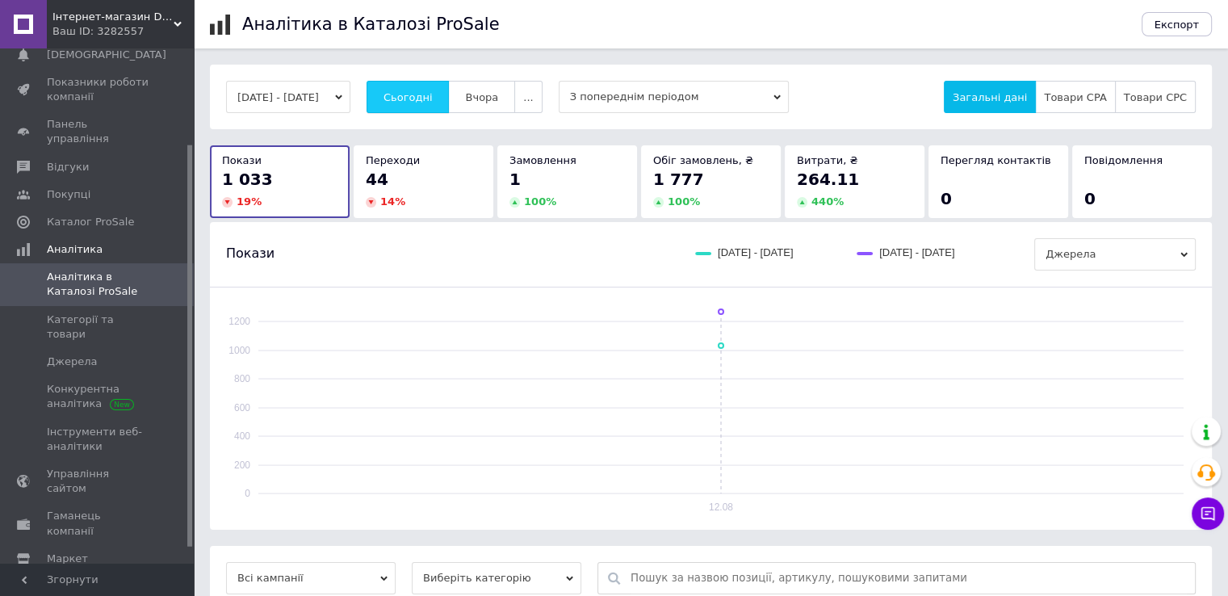
click at [422, 91] on span "Сьогодні" at bounding box center [408, 97] width 49 height 12
